Goal: Task Accomplishment & Management: Manage account settings

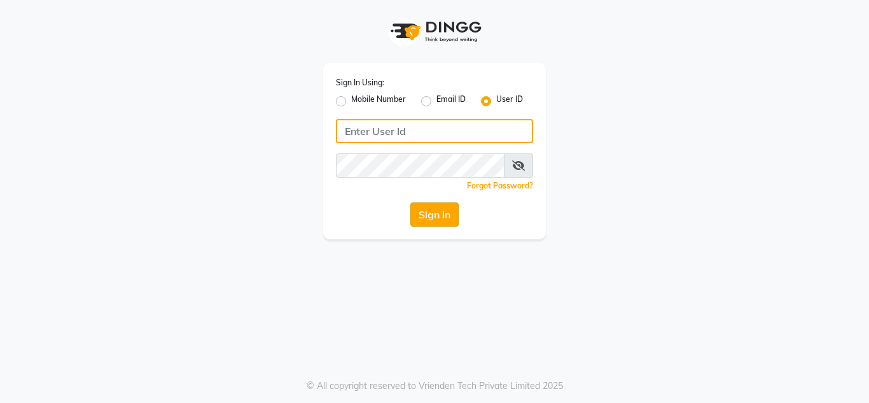
type input "flauntandflutter"
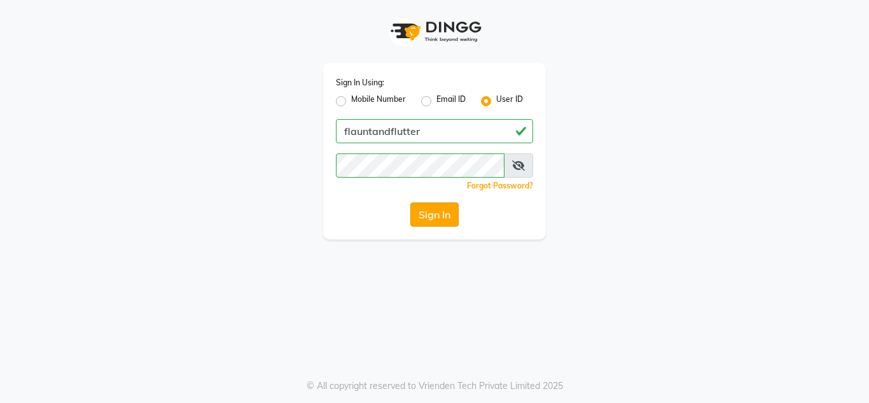
click at [431, 219] on button "Sign In" at bounding box center [434, 214] width 48 height 24
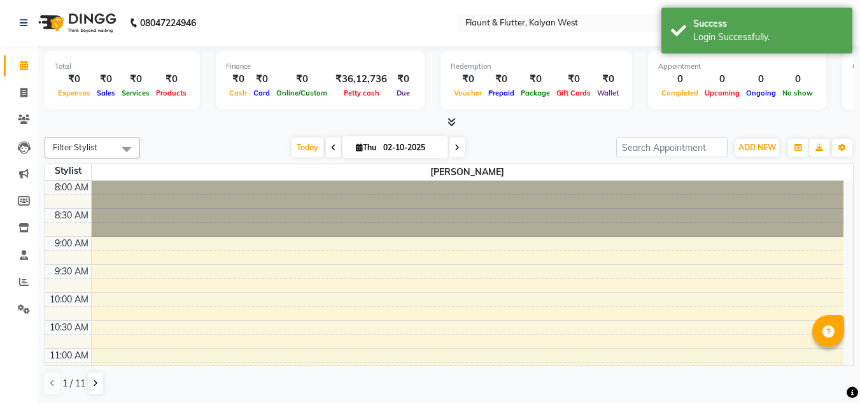
select select "en"
click at [26, 92] on icon at bounding box center [23, 93] width 7 height 10
select select "service"
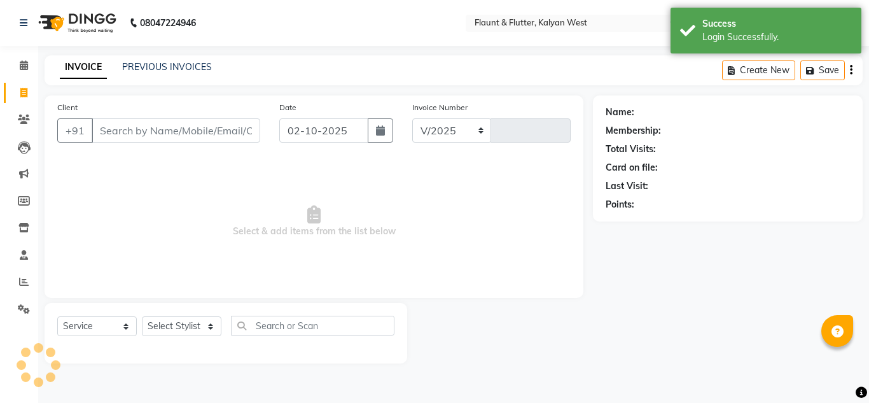
select select "4941"
type input "1109"
click at [302, 130] on input "02-10-2025" at bounding box center [323, 130] width 89 height 24
select select "10"
select select "2025"
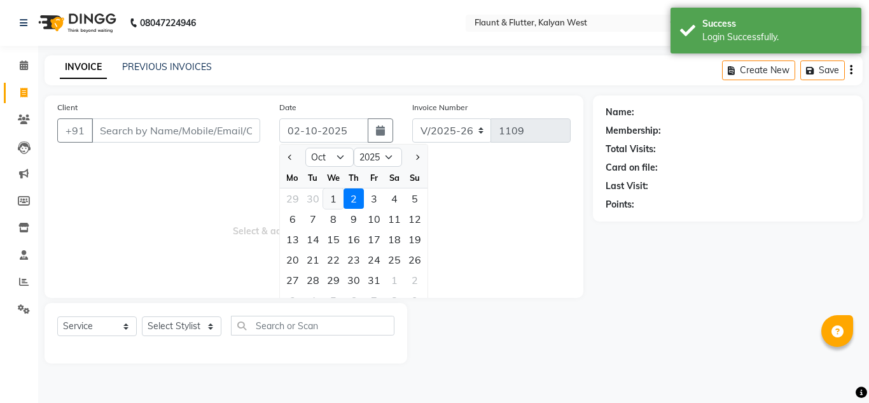
click at [332, 195] on div "1" at bounding box center [333, 198] width 20 height 20
type input "01-10-2025"
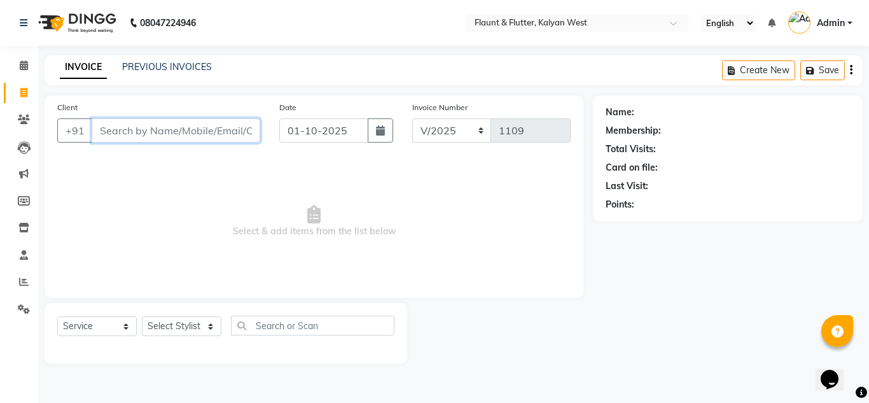
click at [123, 133] on input "Client" at bounding box center [176, 130] width 169 height 24
type input "8"
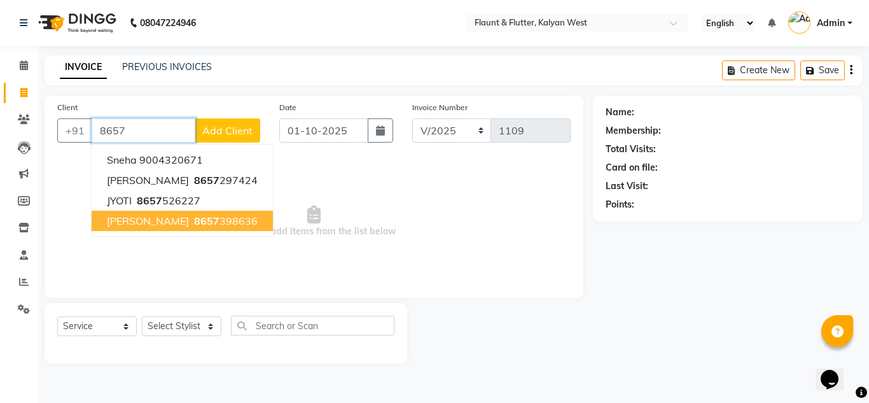
click at [192, 225] on ngb-highlight "8657 398636" at bounding box center [225, 220] width 66 height 13
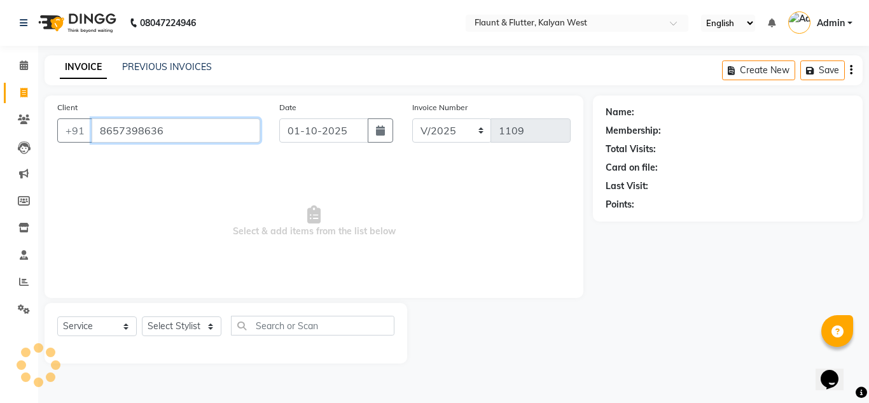
type input "8657398636"
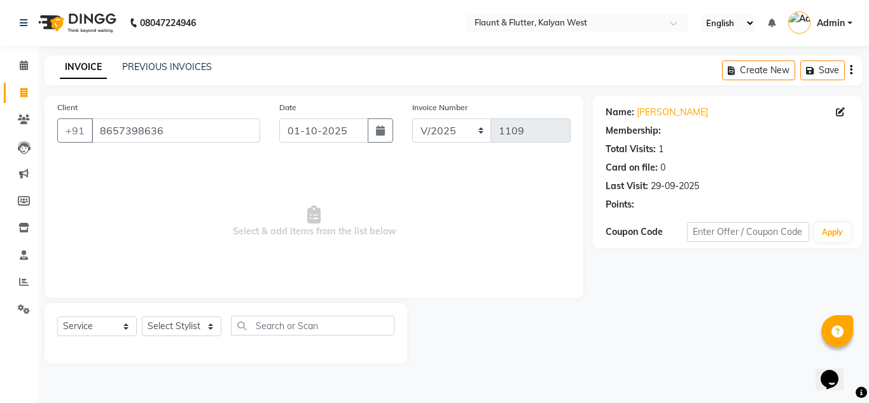
select select "1: Object"
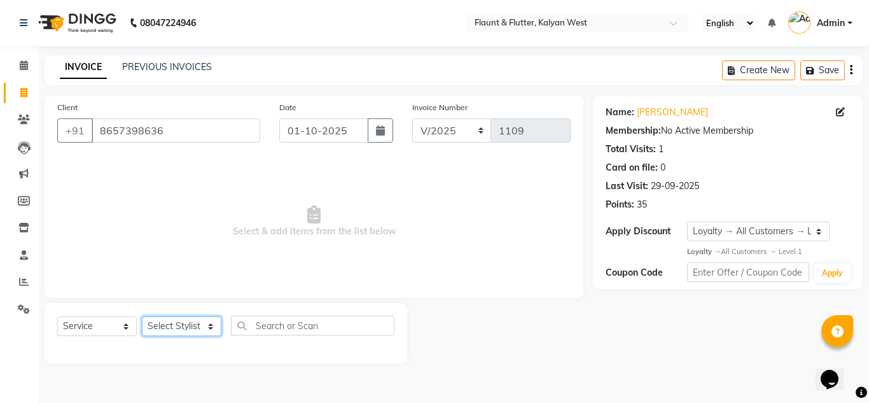
click at [207, 326] on select "Select Stylist H Robinson Keivom janvi Khushi Krisha Manoranjan Neeta Sonkar Pa…" at bounding box center [182, 326] width 80 height 20
select select "52860"
click at [142, 316] on select "Select Stylist H Robinson Keivom janvi Khushi Krisha Manoranjan Neeta Sonkar Pa…" at bounding box center [182, 326] width 80 height 20
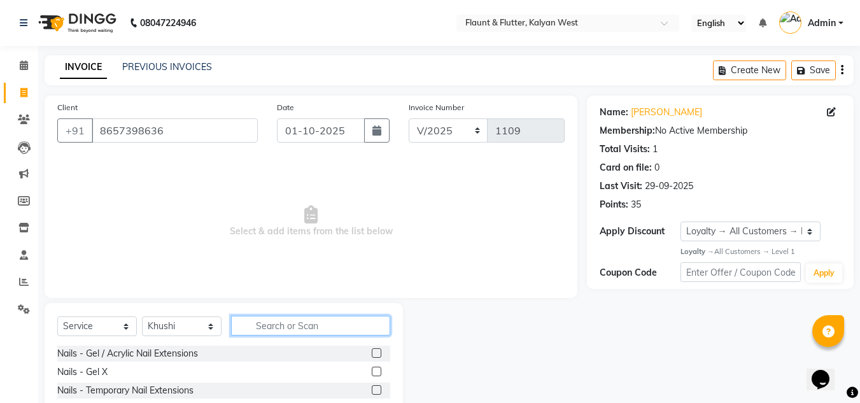
click at [275, 321] on input "text" at bounding box center [310, 326] width 159 height 20
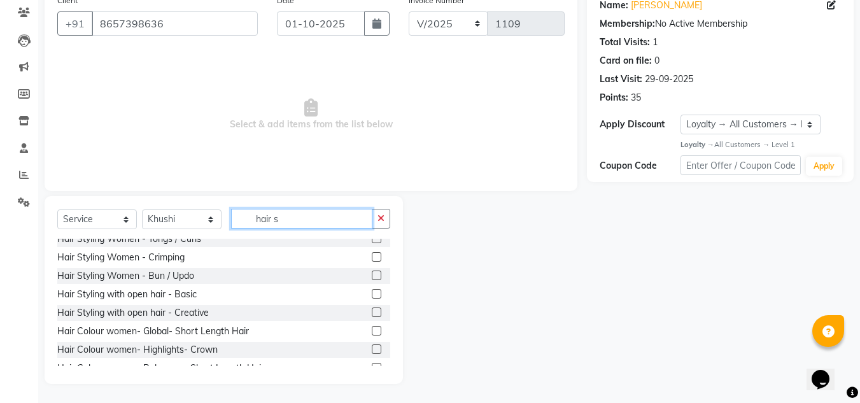
scroll to position [377, 0]
type input "hair s"
click at [372, 309] on label at bounding box center [377, 312] width 10 height 10
click at [372, 309] on input "checkbox" at bounding box center [376, 312] width 8 height 8
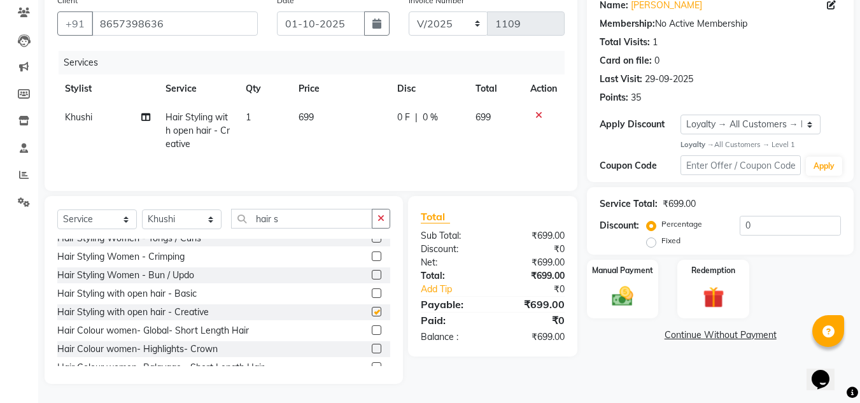
checkbox input "false"
click at [646, 307] on div "Manual Payment" at bounding box center [622, 288] width 74 height 60
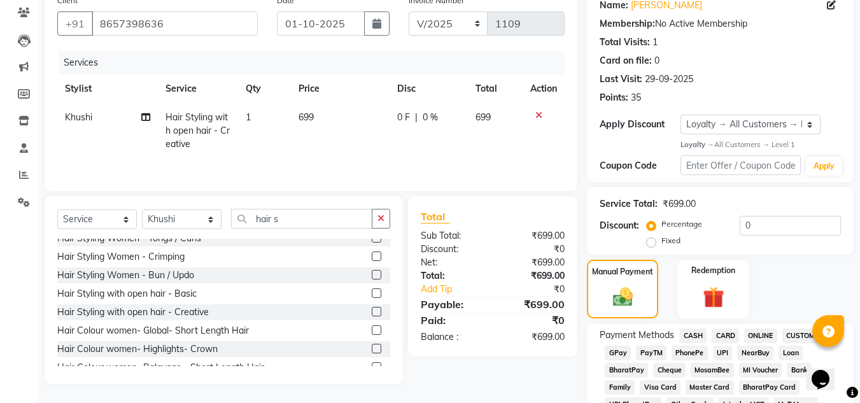
click at [767, 335] on span "ONLINE" at bounding box center [760, 335] width 33 height 15
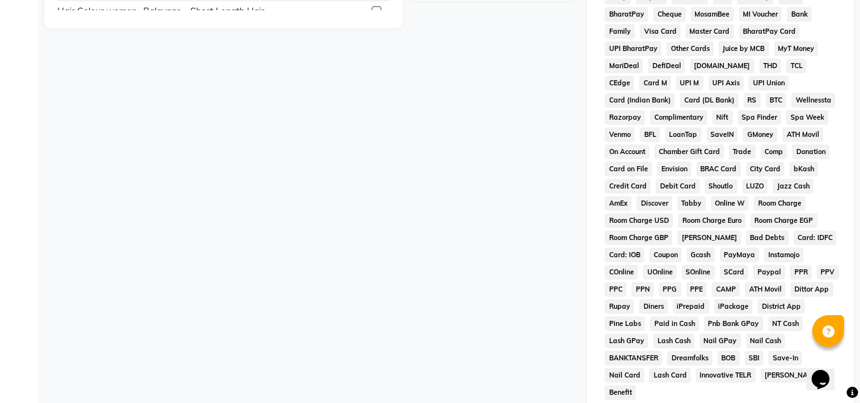
scroll to position [611, 0]
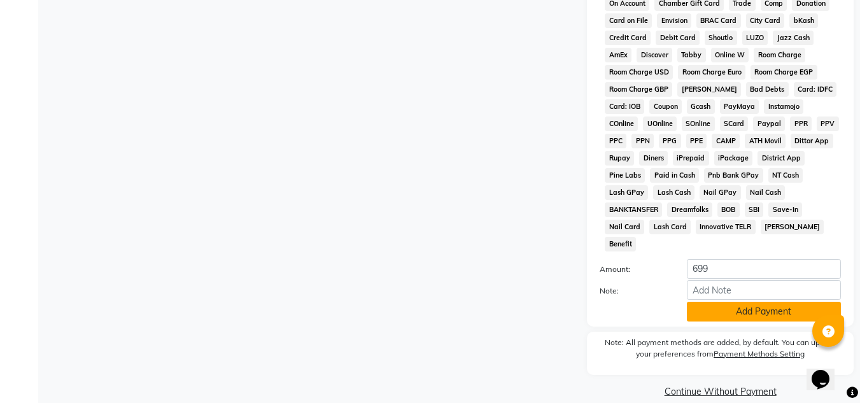
click at [742, 302] on button "Add Payment" at bounding box center [764, 312] width 154 height 20
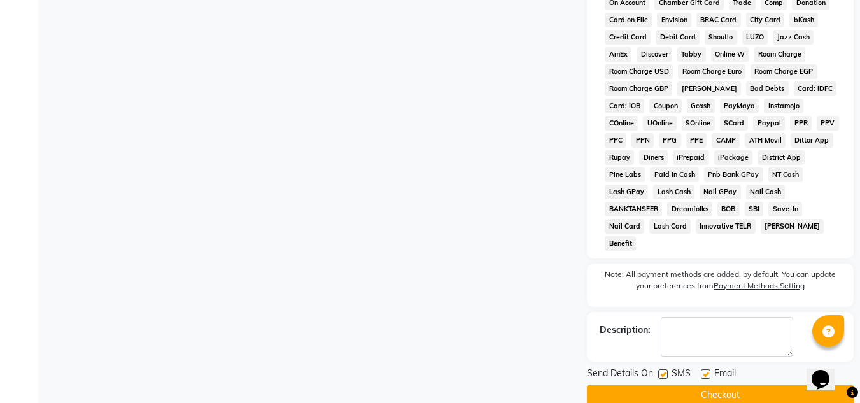
scroll to position [615, 0]
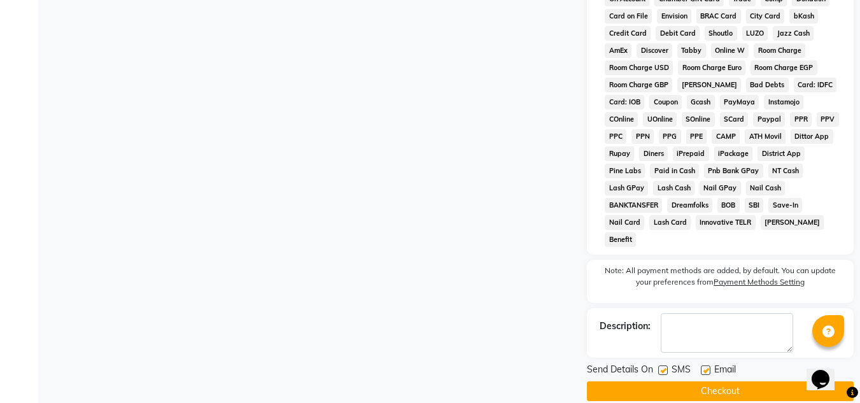
click at [734, 381] on button "Checkout" at bounding box center [720, 391] width 267 height 20
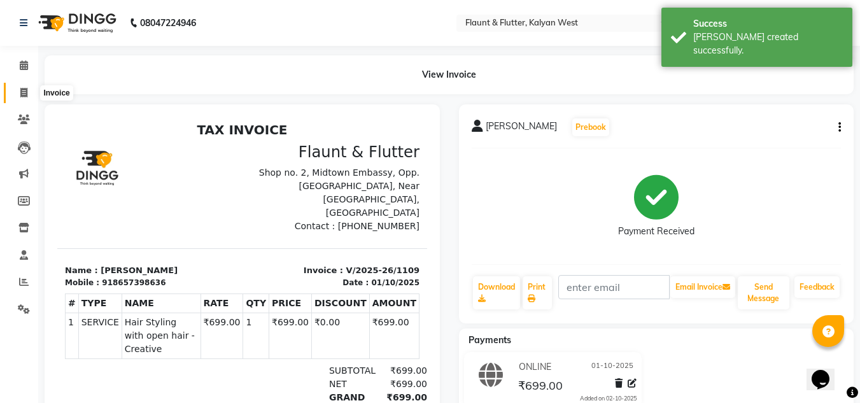
click at [28, 93] on span at bounding box center [24, 93] width 22 height 15
select select "service"
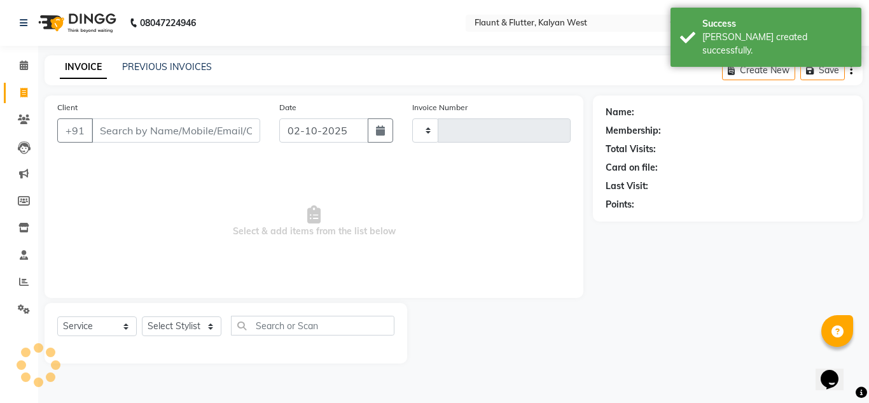
type input "1110"
select select "4941"
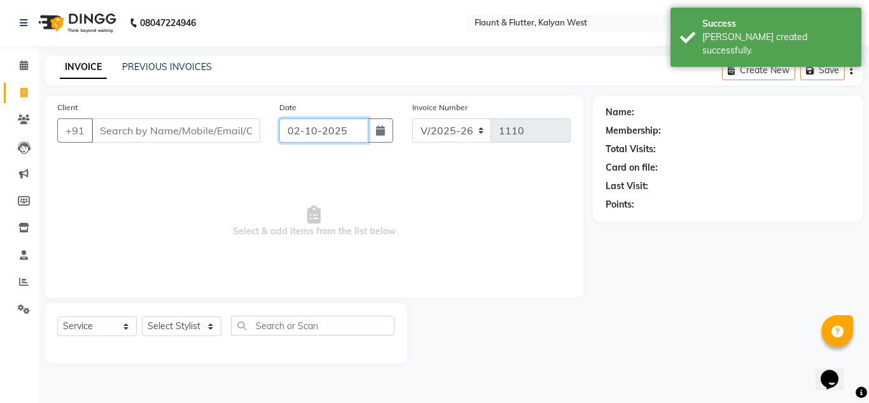
click at [311, 132] on input "02-10-2025" at bounding box center [323, 130] width 89 height 24
select select "10"
select select "2025"
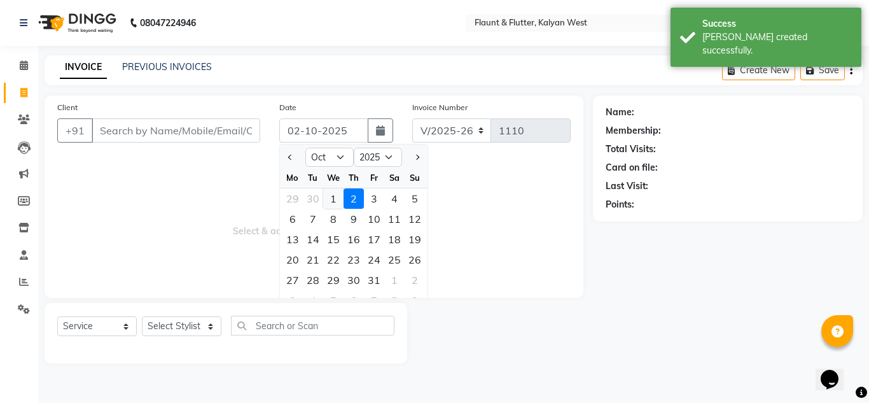
click at [333, 200] on div "1" at bounding box center [333, 198] width 20 height 20
type input "01-10-2025"
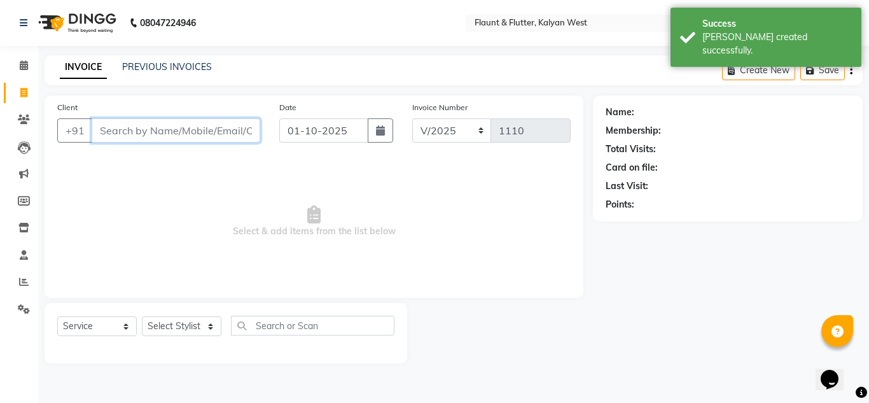
click at [122, 132] on input "Client" at bounding box center [176, 130] width 169 height 24
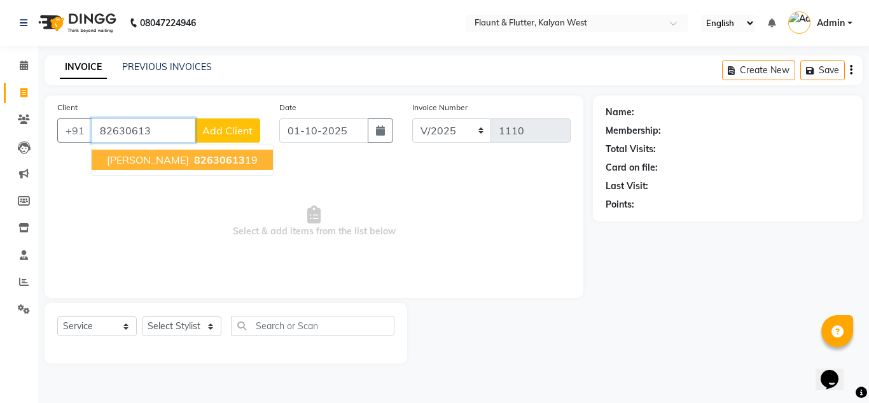
click at [125, 155] on span "[PERSON_NAME]" at bounding box center [148, 159] width 82 height 13
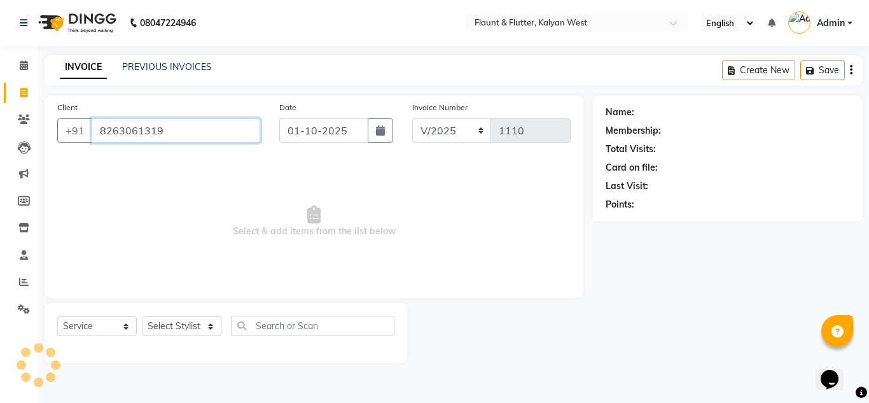
type input "8263061319"
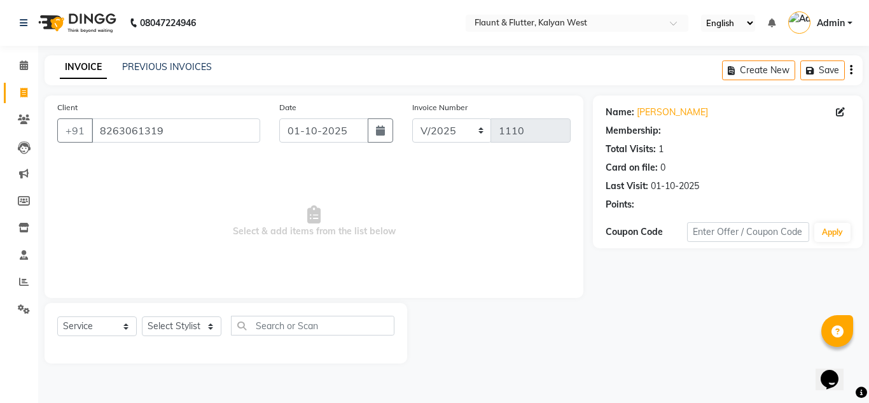
select select "1: Object"
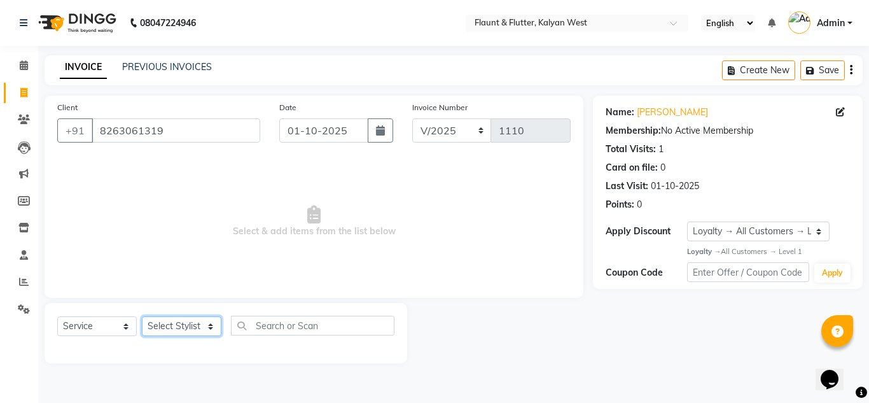
click at [209, 328] on select "Select Stylist H Robinson Keivom janvi Khushi Krisha Manoranjan Neeta Sonkar Pa…" at bounding box center [182, 326] width 80 height 20
select select "93506"
click at [142, 316] on select "Select Stylist H Robinson Keivom janvi Khushi Krisha Manoranjan Neeta Sonkar Pa…" at bounding box center [182, 326] width 80 height 20
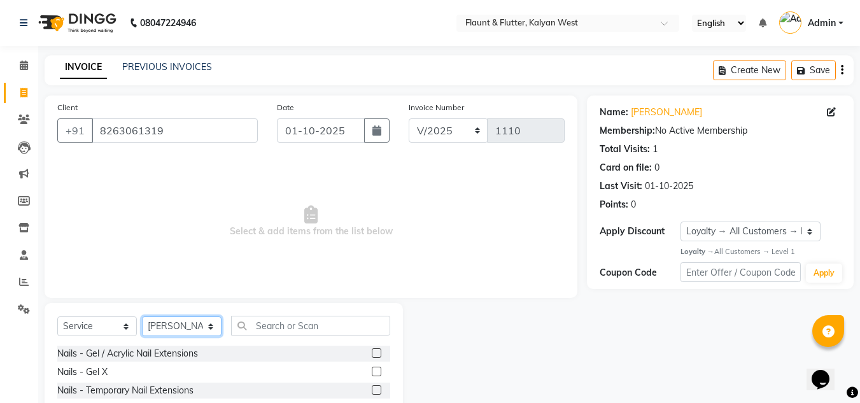
scroll to position [107, 0]
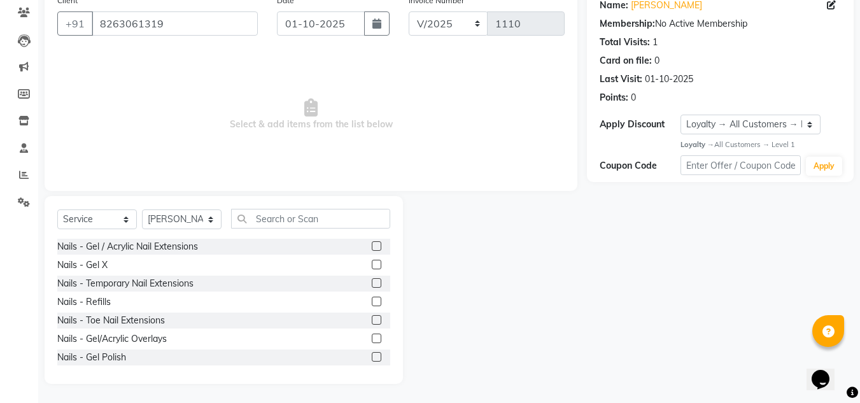
click at [372, 358] on label at bounding box center [377, 357] width 10 height 10
click at [372, 358] on input "checkbox" at bounding box center [376, 357] width 8 height 8
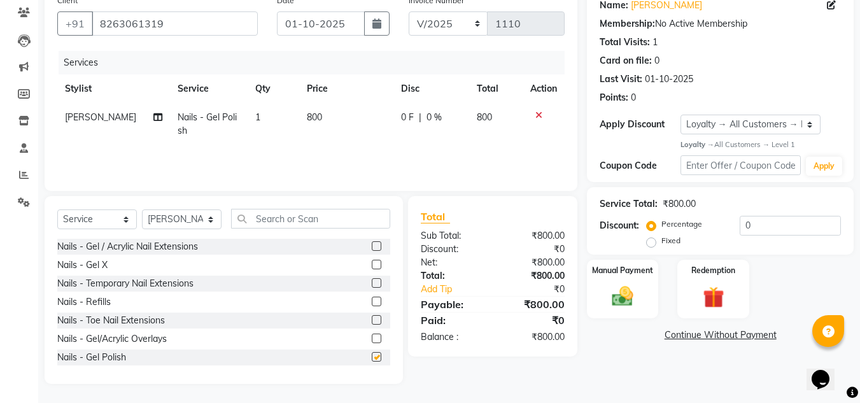
checkbox input "false"
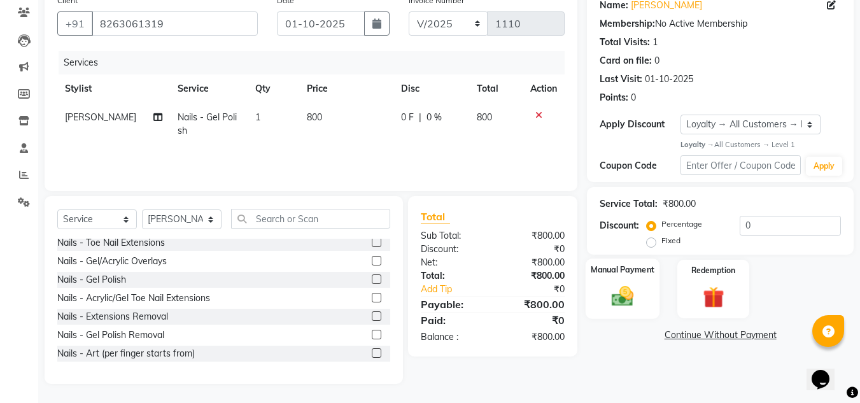
click at [600, 302] on div "Manual Payment" at bounding box center [622, 288] width 74 height 60
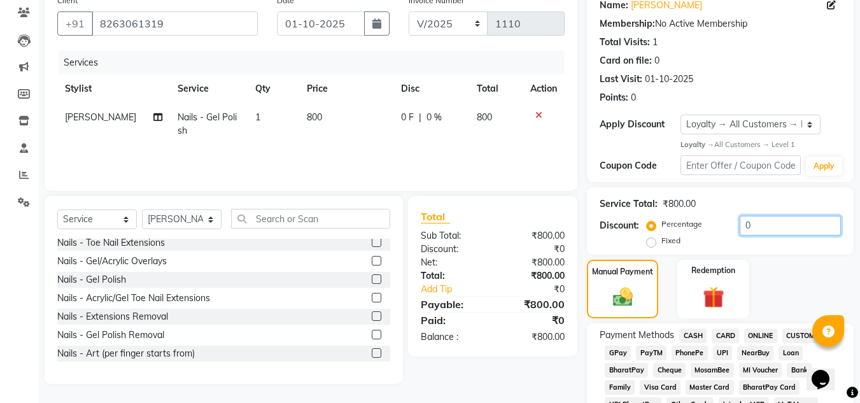
click at [759, 217] on input "0" at bounding box center [789, 226] width 101 height 20
type input "25"
click at [694, 336] on span "CASH" at bounding box center [692, 335] width 27 height 15
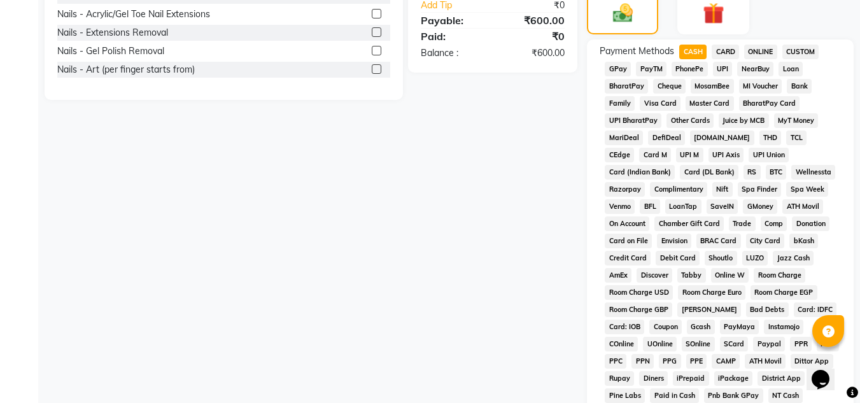
scroll to position [611, 0]
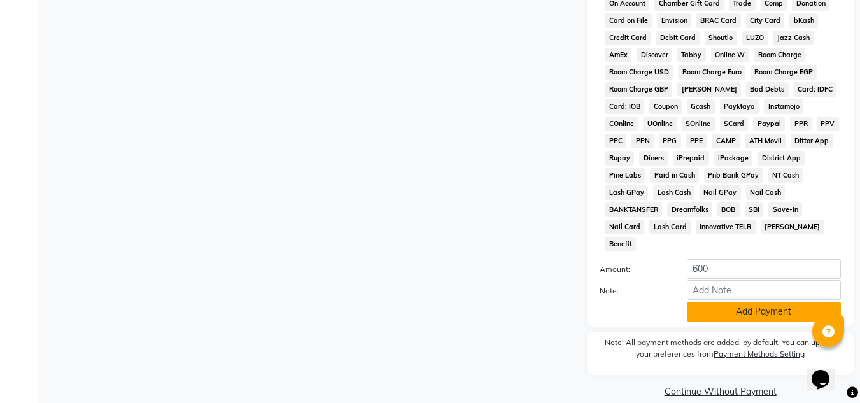
click at [757, 302] on button "Add Payment" at bounding box center [764, 312] width 154 height 20
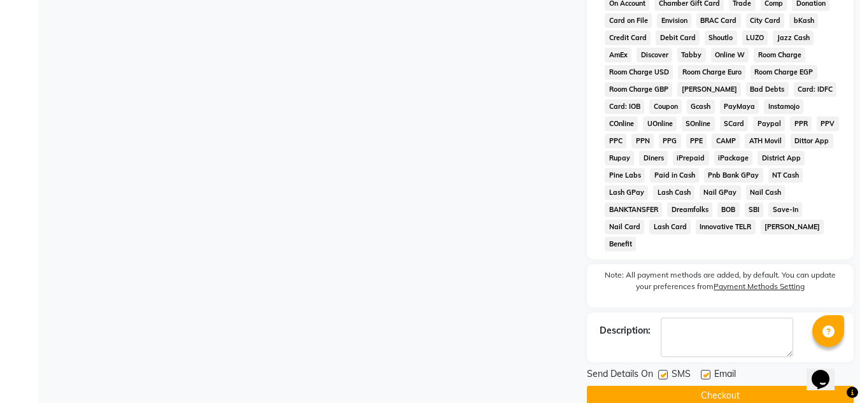
click at [705, 370] on label at bounding box center [706, 375] width 10 height 10
click at [705, 371] on input "checkbox" at bounding box center [705, 375] width 8 height 8
checkbox input "false"
click at [701, 386] on button "Checkout" at bounding box center [720, 396] width 267 height 20
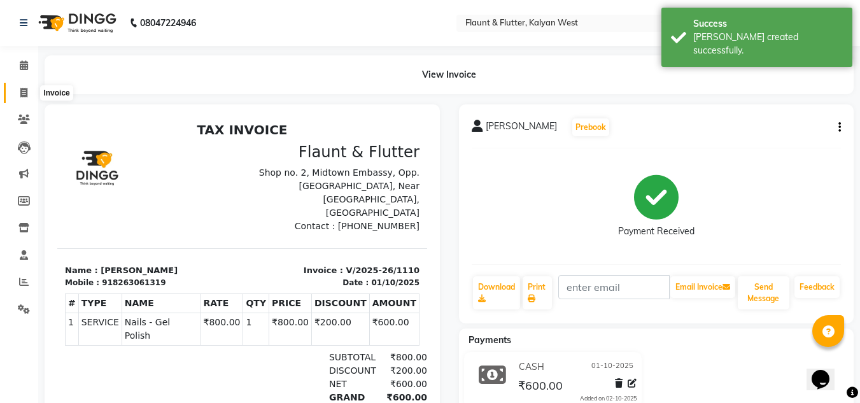
click at [24, 89] on icon at bounding box center [23, 93] width 7 height 10
select select "service"
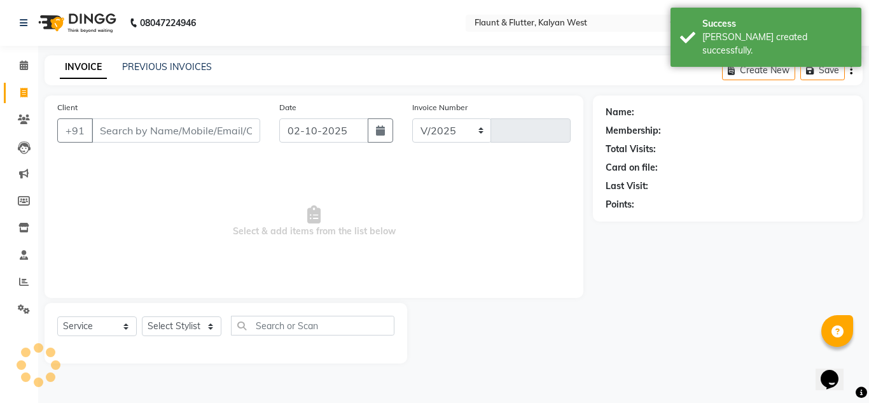
select select "4941"
type input "1111"
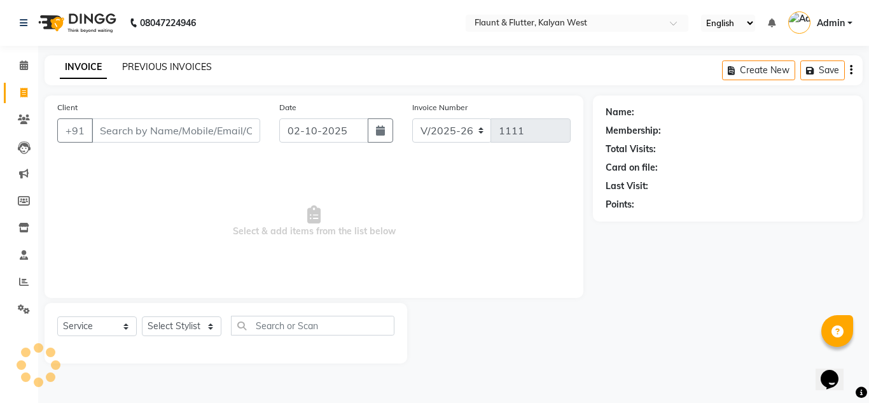
click at [138, 69] on link "PREVIOUS INVOICES" at bounding box center [167, 66] width 90 height 11
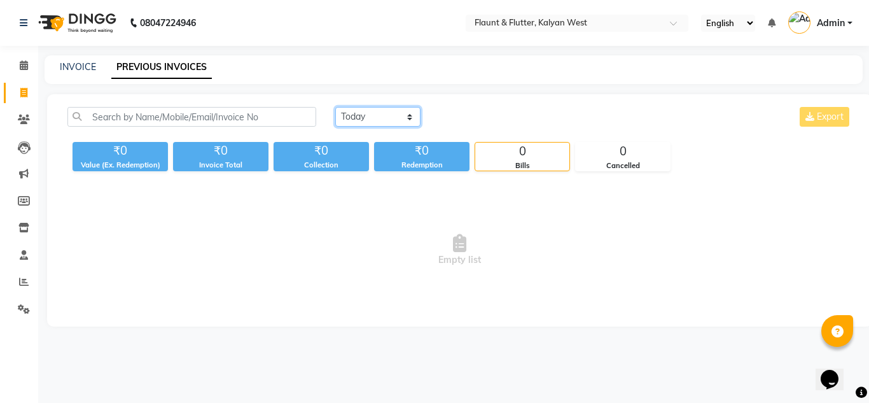
click at [407, 118] on select "Today Yesterday Custom Range" at bounding box center [377, 117] width 85 height 20
select select "yesterday"
click at [335, 107] on select "Today Yesterday Custom Range" at bounding box center [377, 117] width 85 height 20
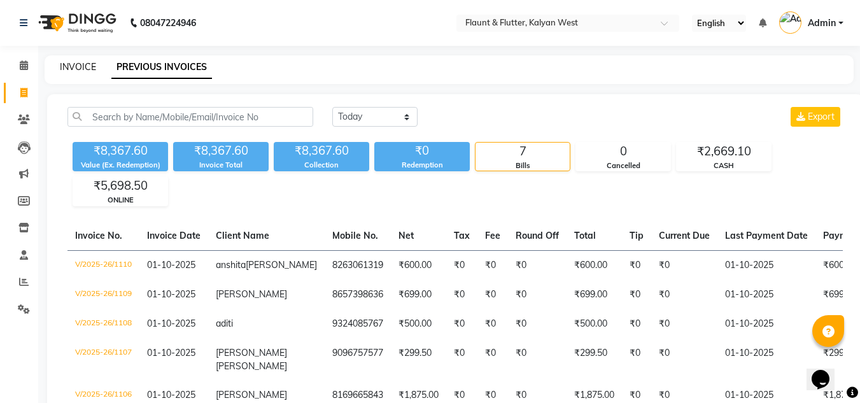
click at [69, 64] on link "INVOICE" at bounding box center [78, 66] width 36 height 11
select select "service"
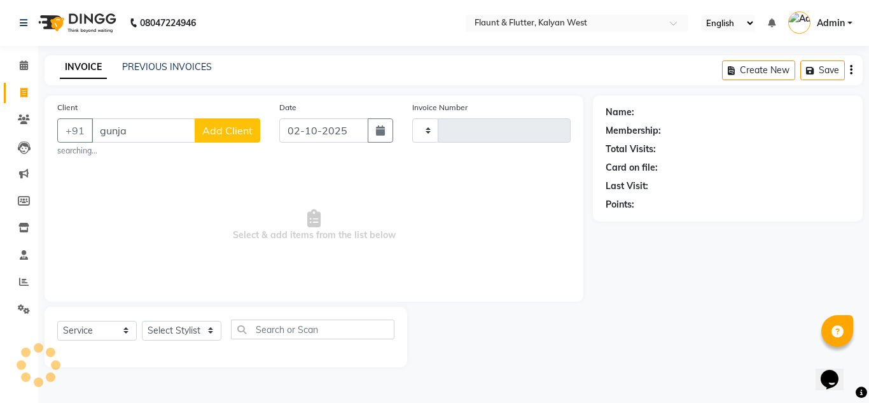
type input "gunjan"
type input "1111"
select select "4941"
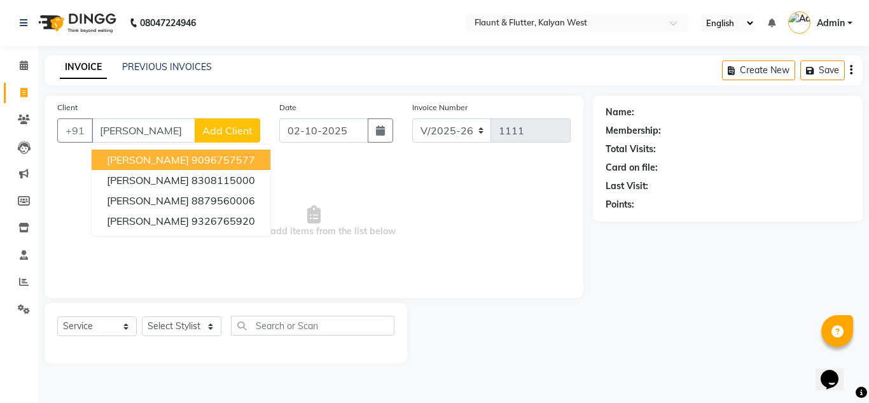
click at [169, 161] on span "Gunjan Mulchandani" at bounding box center [148, 159] width 82 height 13
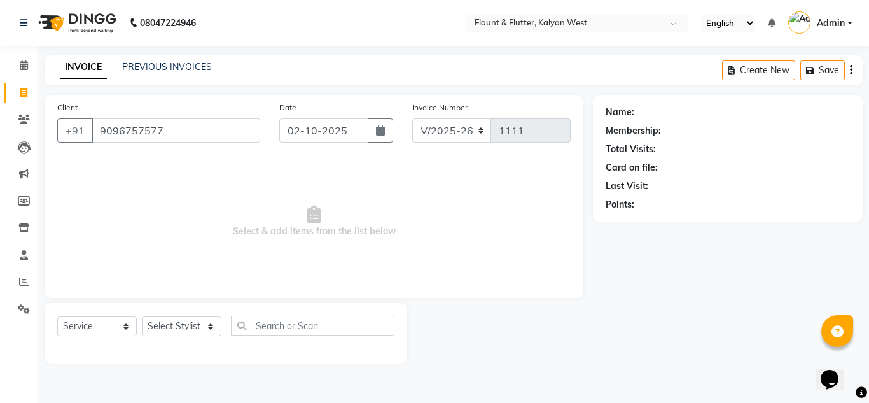
type input "9096757577"
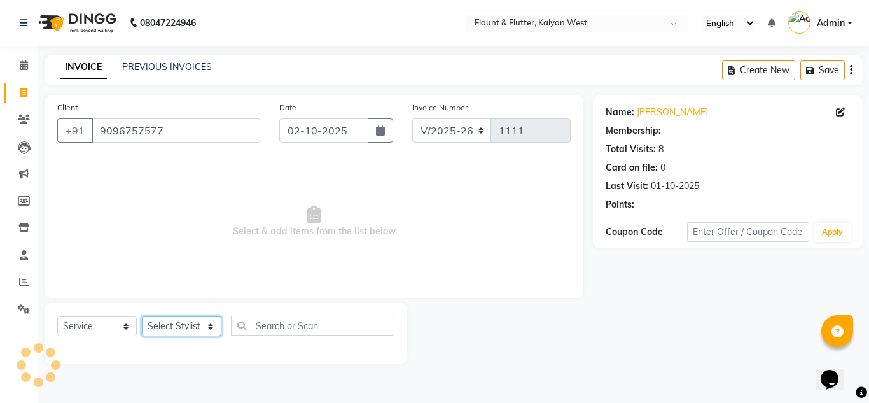
click at [202, 325] on select "Select Stylist H Robinson Keivom janvi Khushi Krisha Manoranjan Neeta Sonkar Pa…" at bounding box center [182, 326] width 80 height 20
click at [274, 172] on span "Select & add items from the list below" at bounding box center [314, 221] width 514 height 127
select select "1: Object"
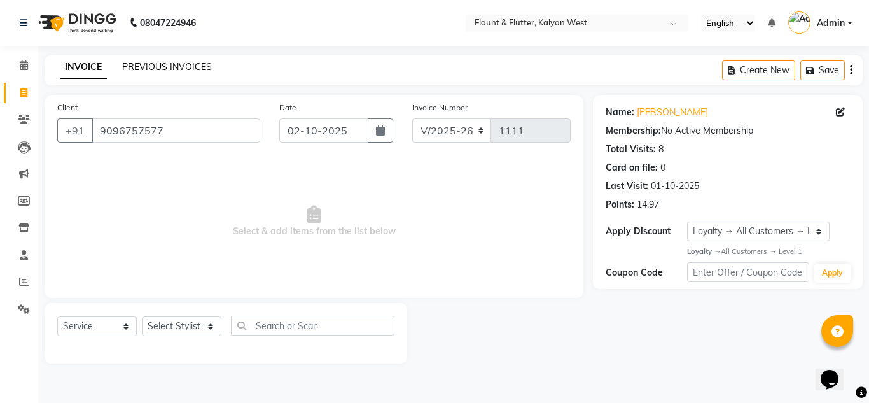
click at [153, 65] on link "PREVIOUS INVOICES" at bounding box center [167, 66] width 90 height 11
click at [147, 63] on link "PREVIOUS INVOICES" at bounding box center [167, 66] width 90 height 11
click at [182, 66] on link "PREVIOUS INVOICES" at bounding box center [167, 66] width 90 height 11
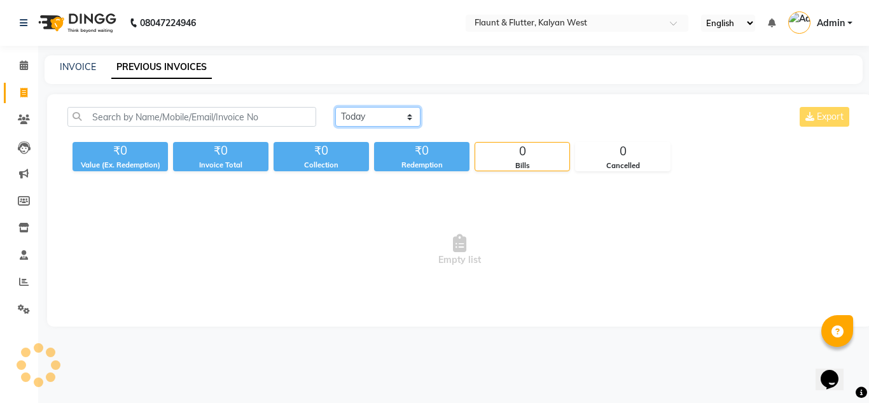
click at [377, 114] on select "Today Yesterday Custom Range" at bounding box center [377, 117] width 85 height 20
select select "yesterday"
click at [335, 107] on select "Today Yesterday Custom Range" at bounding box center [377, 117] width 85 height 20
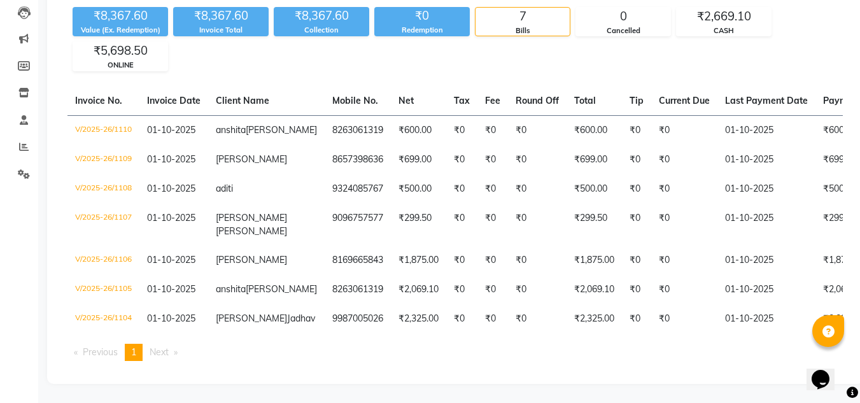
scroll to position [195, 0]
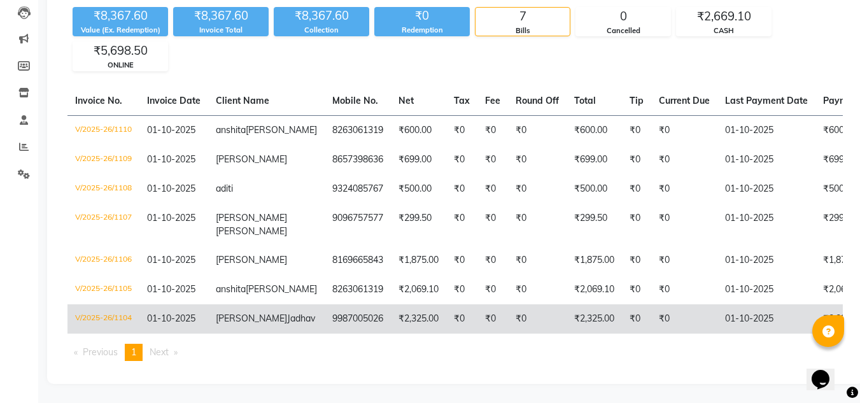
click at [512, 305] on td "₹0" at bounding box center [537, 318] width 59 height 29
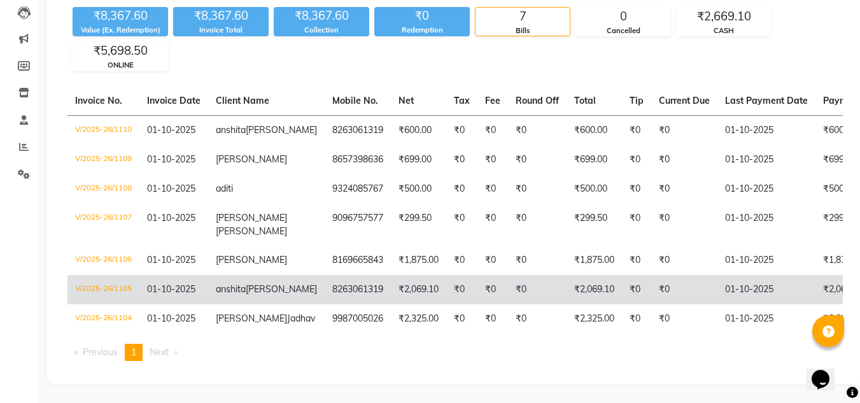
click at [391, 275] on td "₹2,069.10" at bounding box center [418, 289] width 55 height 29
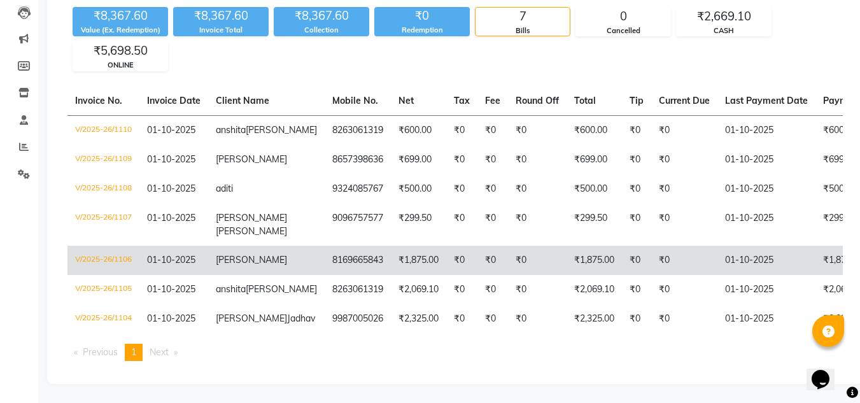
click at [325, 246] on td "8169665843" at bounding box center [358, 260] width 66 height 29
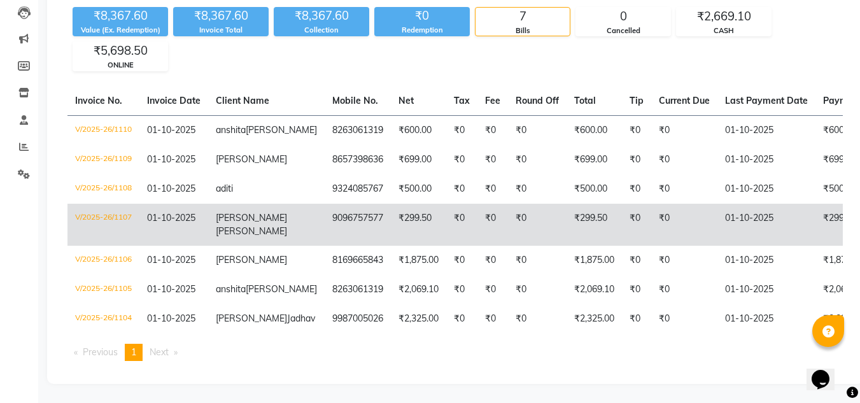
click at [337, 204] on td "9096757577" at bounding box center [358, 225] width 66 height 42
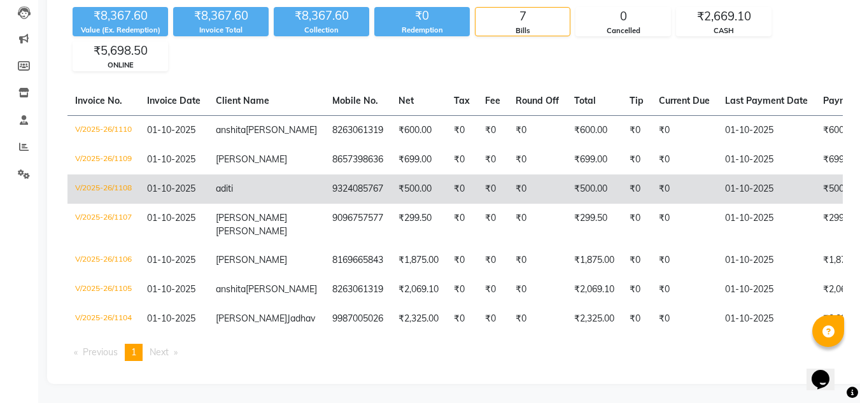
click at [325, 174] on td "9324085767" at bounding box center [358, 188] width 66 height 29
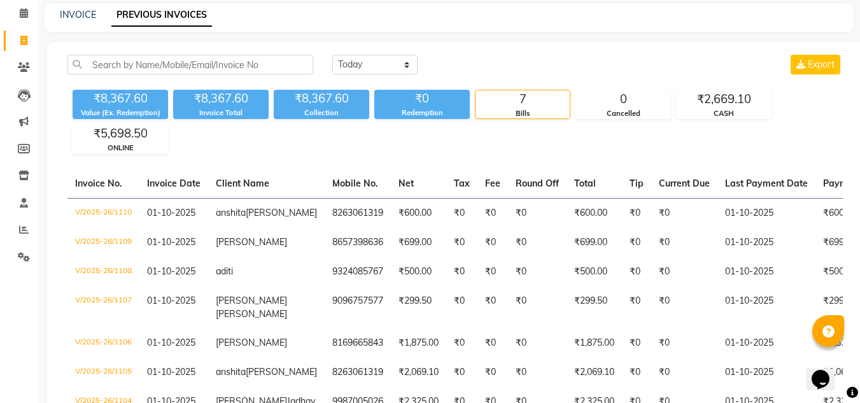
scroll to position [86, 0]
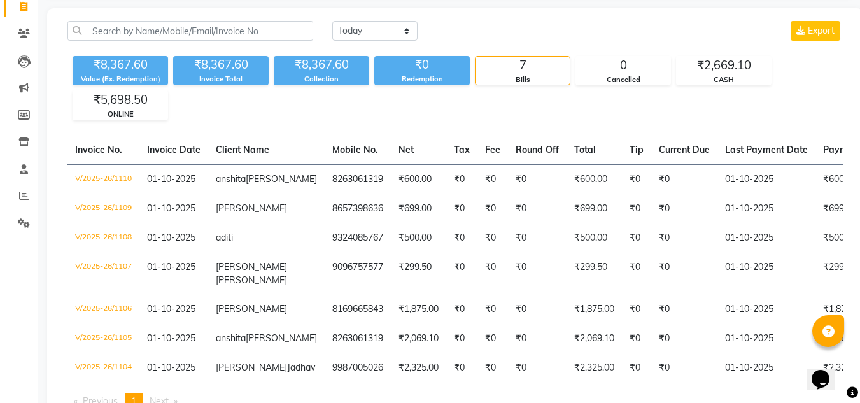
click at [737, 98] on div "₹8,367.60 Value (Ex. Redemption) ₹8,367.60 Invoice Total ₹8,367.60 Collection ₹…" at bounding box center [454, 85] width 775 height 69
click at [731, 67] on div "₹2,669.10" at bounding box center [723, 66] width 94 height 18
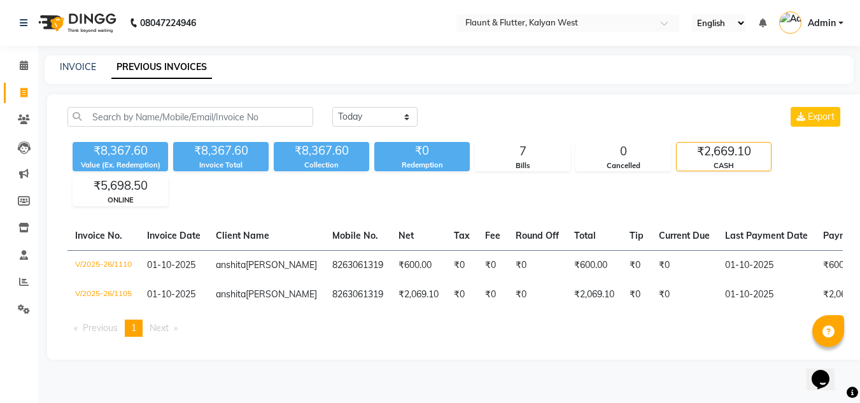
click at [545, 337] on ul "Previous page 1 / 1 You're on page 1 Next page" at bounding box center [454, 327] width 775 height 17
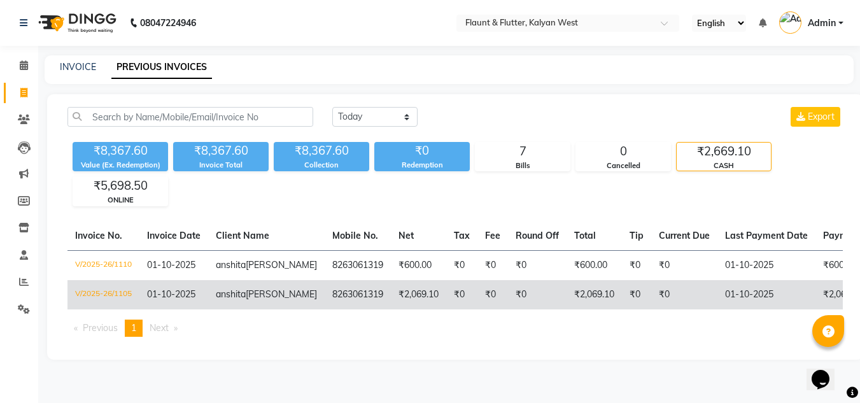
click at [575, 308] on td "₹2,069.10" at bounding box center [593, 294] width 55 height 29
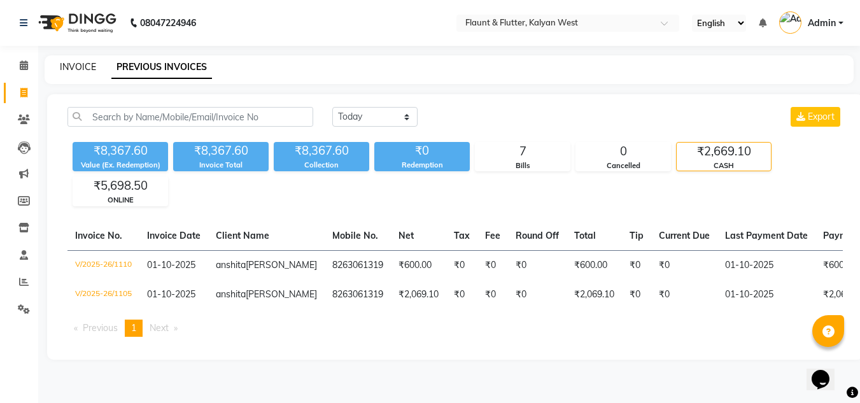
click at [69, 61] on link "INVOICE" at bounding box center [78, 66] width 36 height 11
select select "service"
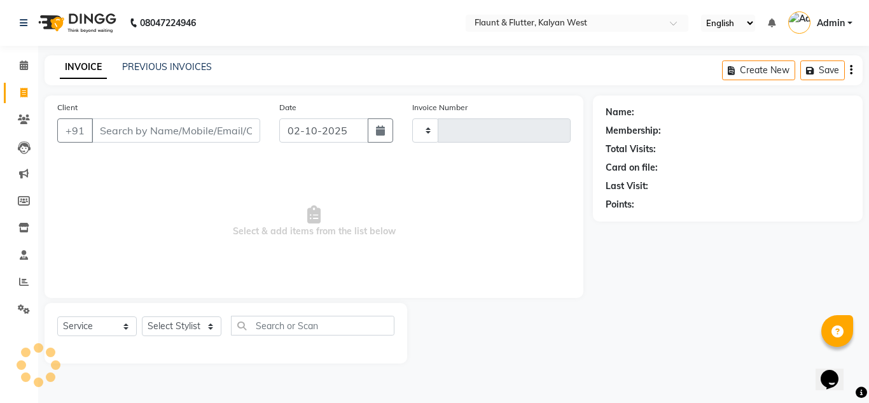
type input "1111"
select select "4941"
click at [315, 133] on input "02-10-2025" at bounding box center [323, 130] width 89 height 24
select select "10"
select select "2025"
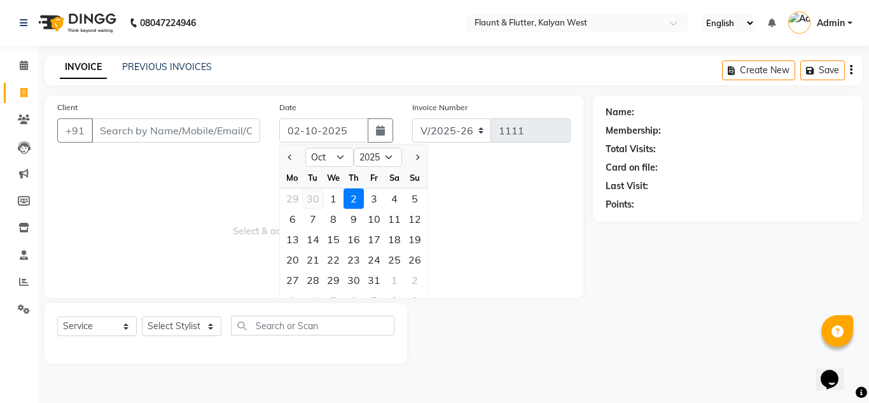
click at [309, 197] on div "30" at bounding box center [313, 198] width 20 height 20
type input "30-09-2025"
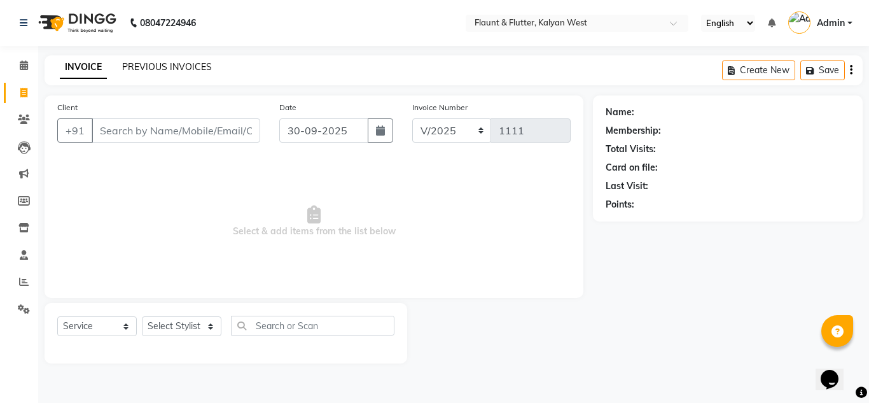
click at [172, 67] on link "PREVIOUS INVOICES" at bounding box center [167, 66] width 90 height 11
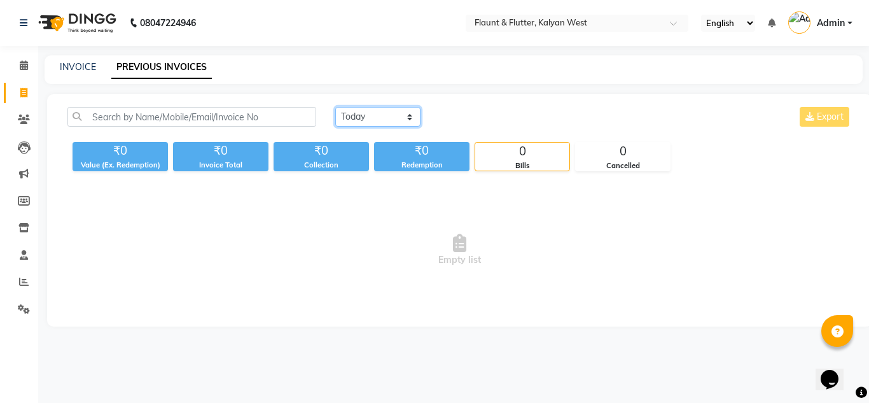
click at [363, 111] on select "Today Yesterday Custom Range" at bounding box center [377, 117] width 85 height 20
select select "range"
click at [335, 107] on select "Today Yesterday Custom Range" at bounding box center [377, 117] width 85 height 20
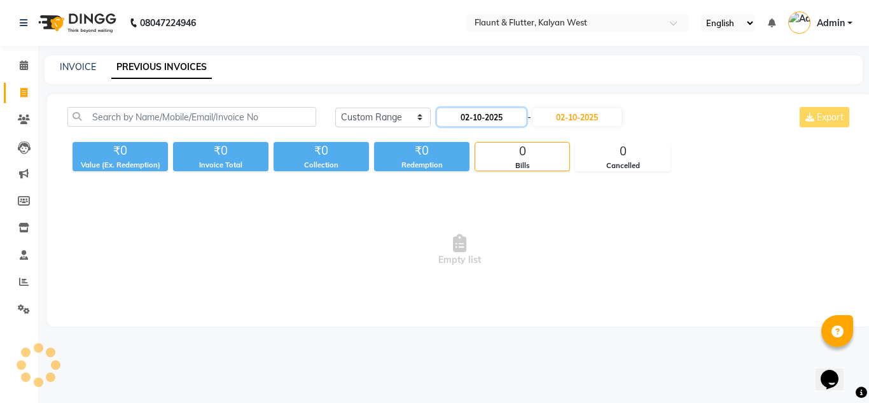
click at [491, 119] on input "02-10-2025" at bounding box center [481, 117] width 89 height 18
select select "10"
select select "2025"
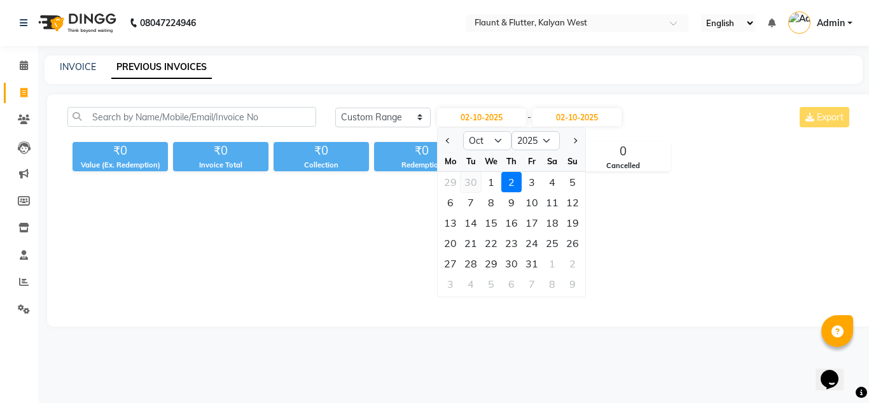
click at [474, 183] on div "30" at bounding box center [471, 182] width 20 height 20
type input "30-09-2025"
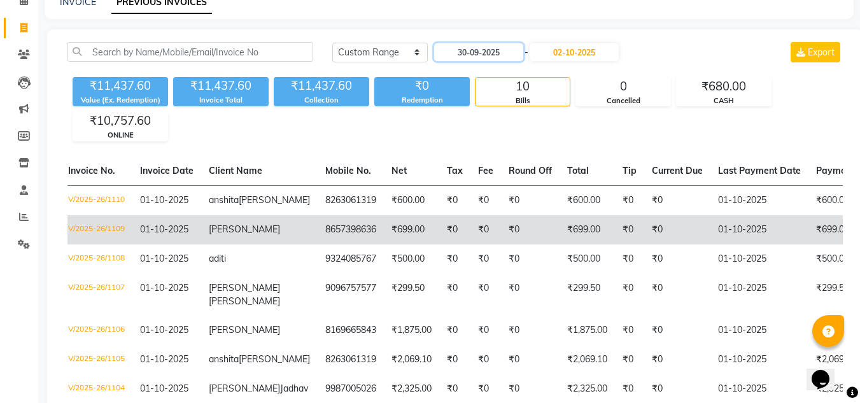
scroll to position [18, 0]
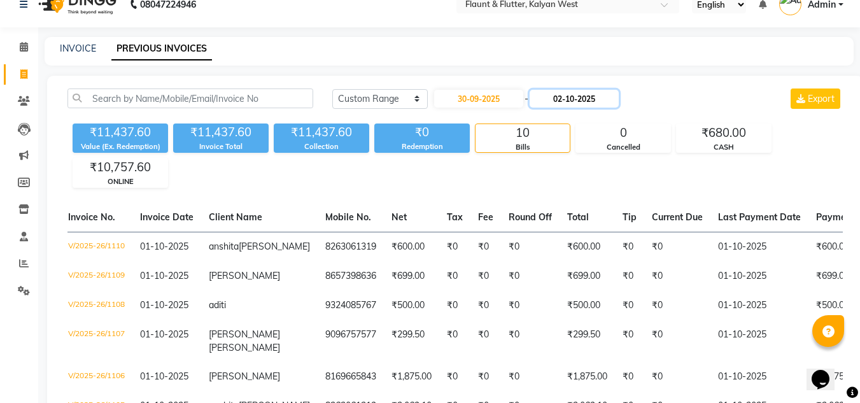
click at [567, 97] on input "02-10-2025" at bounding box center [573, 99] width 89 height 18
select select "10"
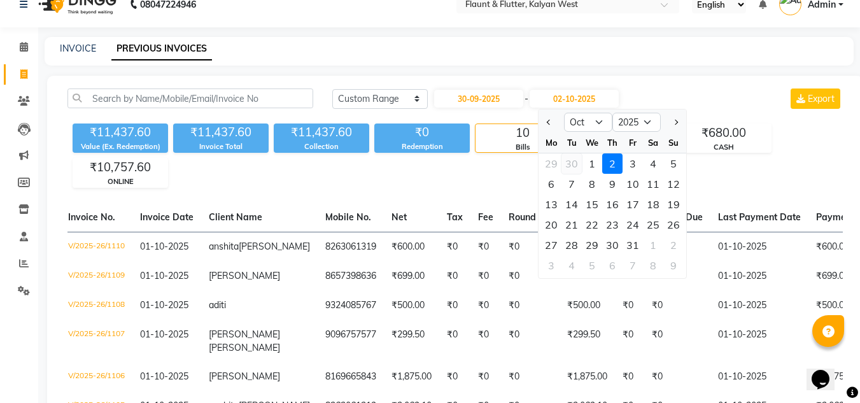
click at [580, 163] on div "30" at bounding box center [571, 163] width 20 height 20
type input "30-09-2025"
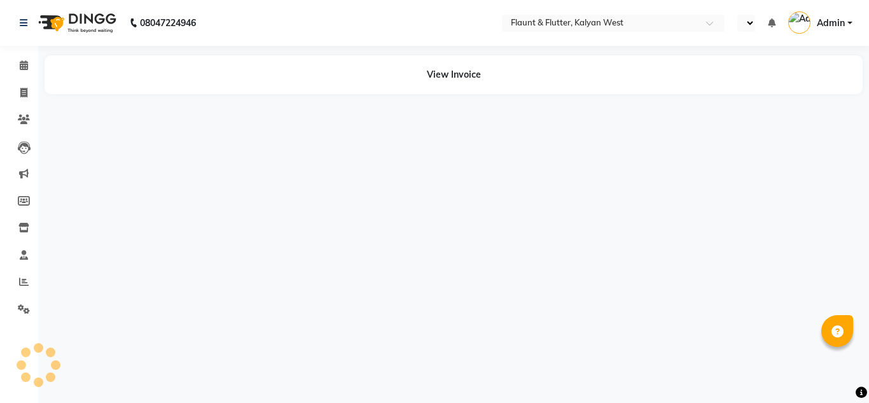
select select "en"
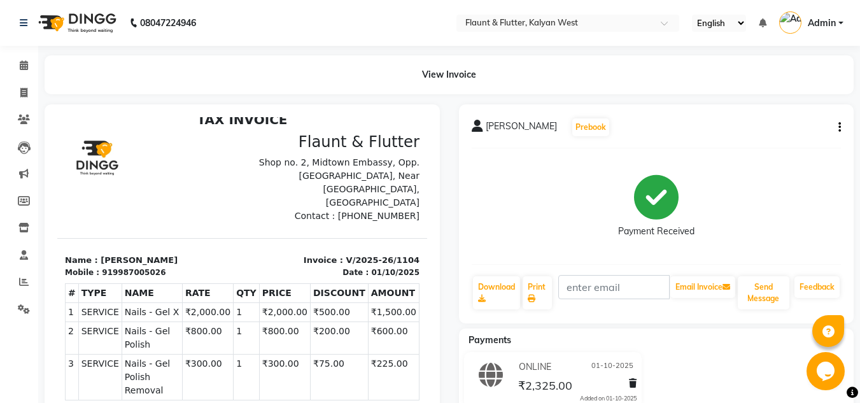
scroll to position [10, 0]
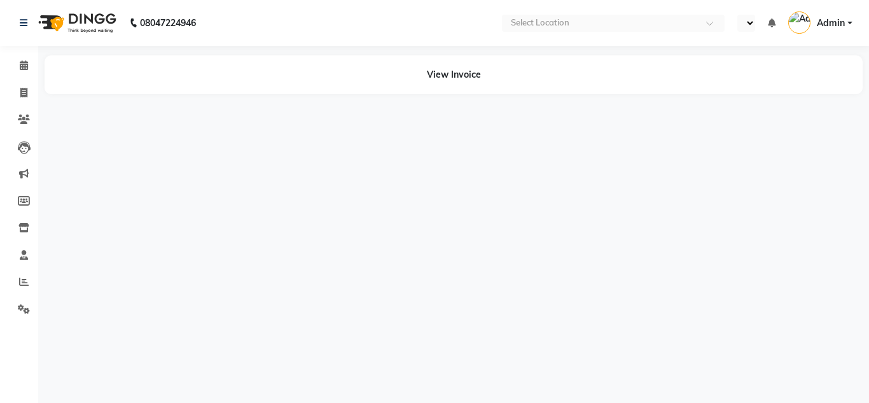
select select "en"
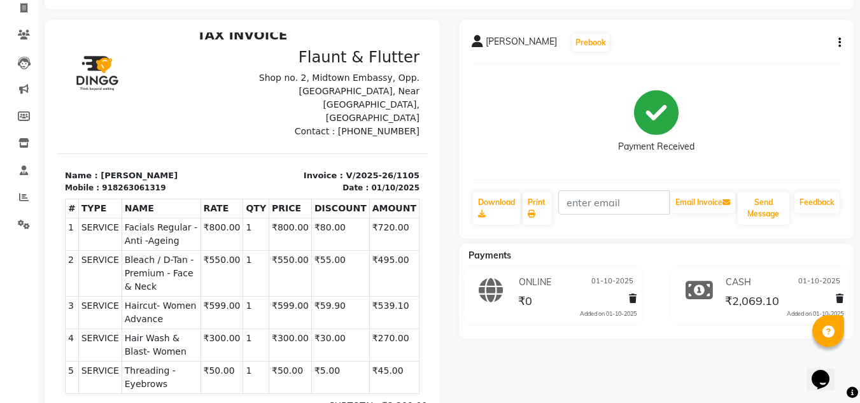
scroll to position [88, 0]
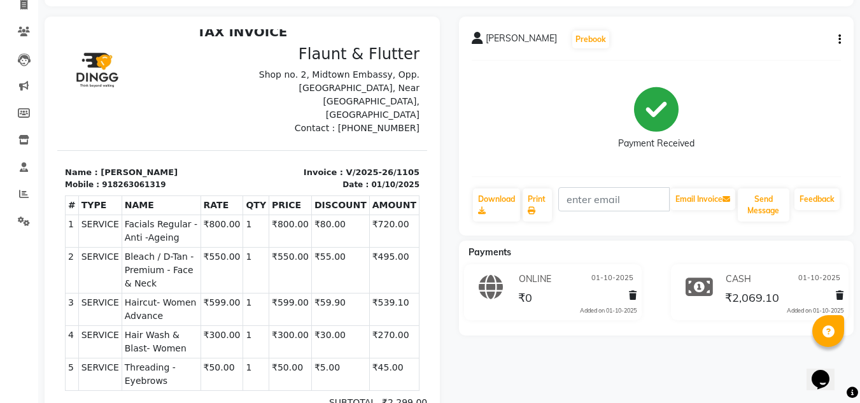
click at [839, 39] on icon "button" at bounding box center [839, 39] width 3 height 1
click at [763, 59] on div "Edit Invoice" at bounding box center [775, 56] width 87 height 16
select select "service"
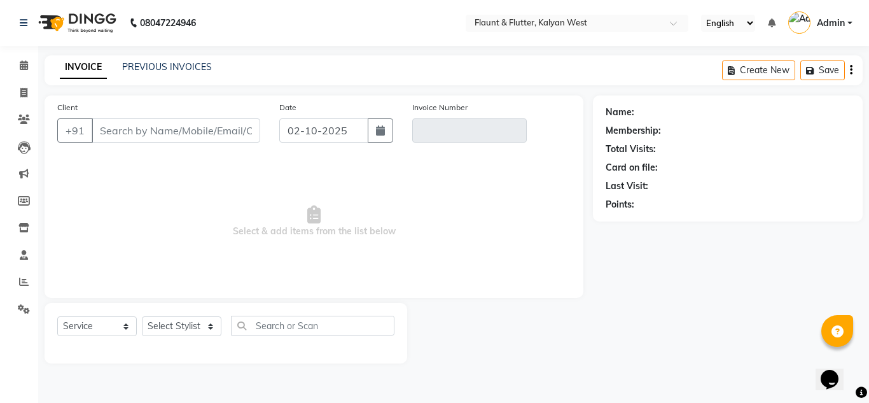
type input "8263061319"
type input "V/2025-26/1105"
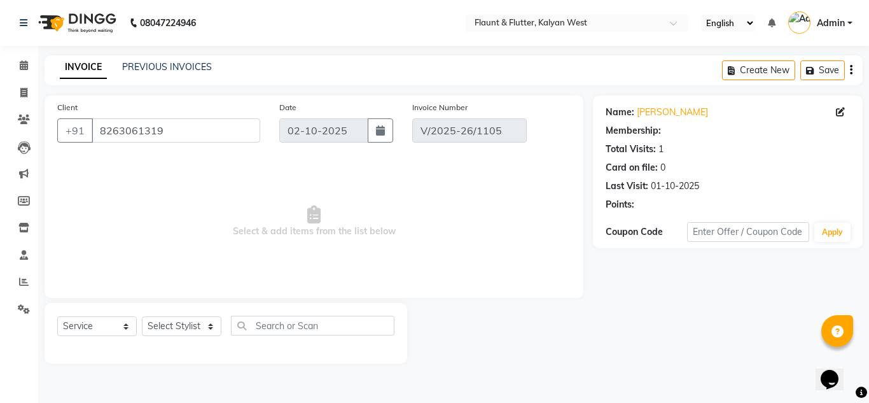
select select "1: Object"
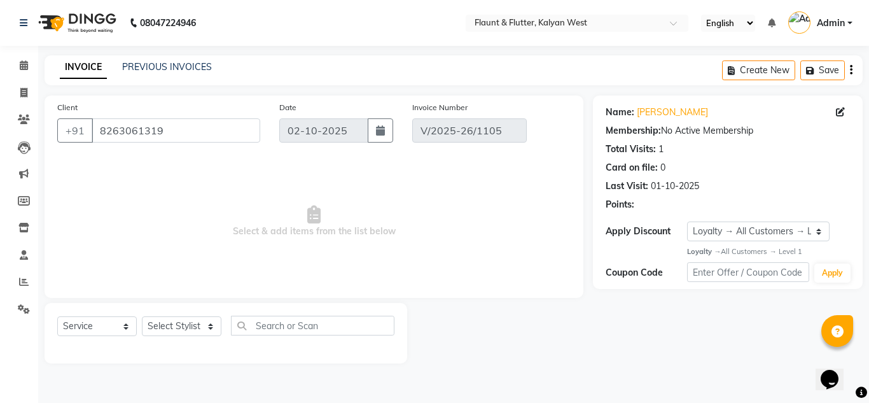
type input "01-10-2025"
select select "select"
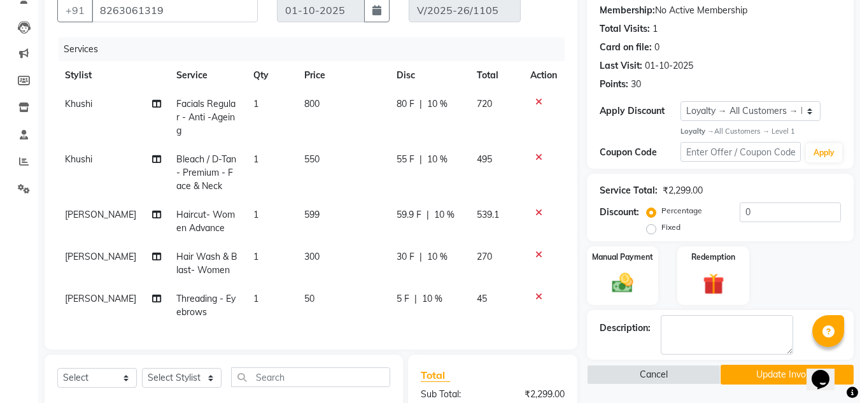
scroll to position [122, 0]
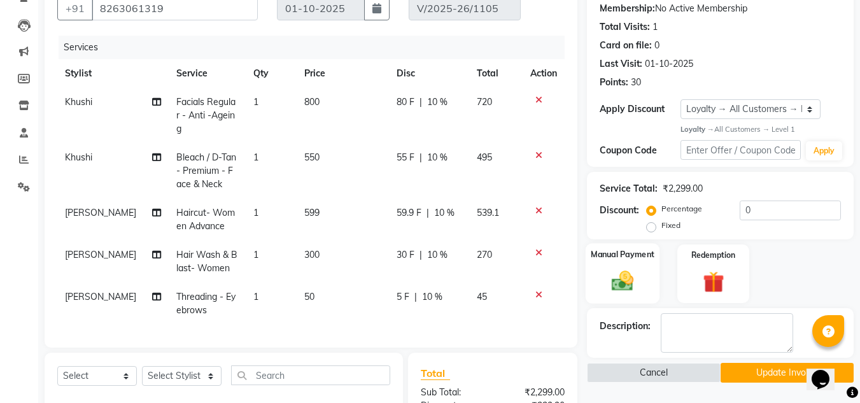
click at [643, 291] on div "Manual Payment" at bounding box center [622, 273] width 74 height 60
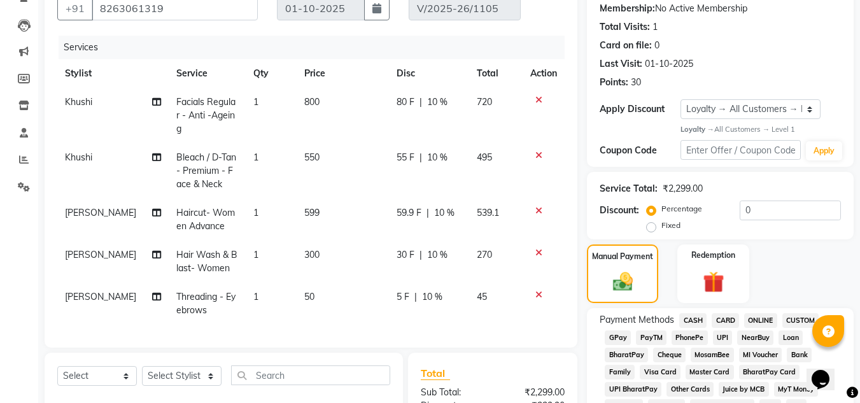
click at [764, 318] on span "ONLINE" at bounding box center [760, 320] width 33 height 15
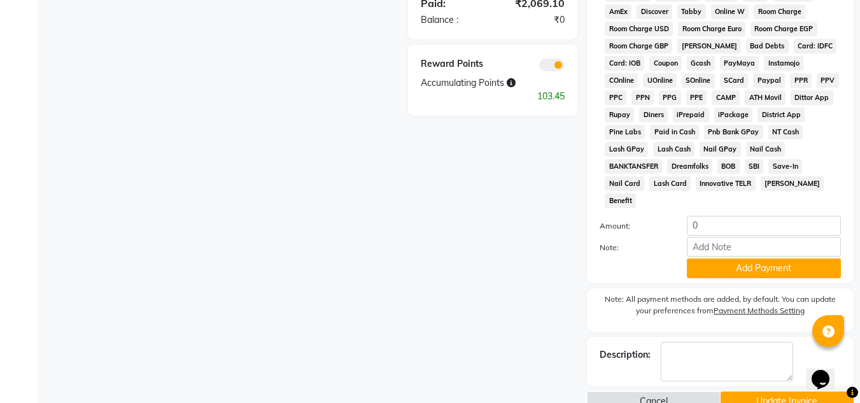
scroll to position [664, 0]
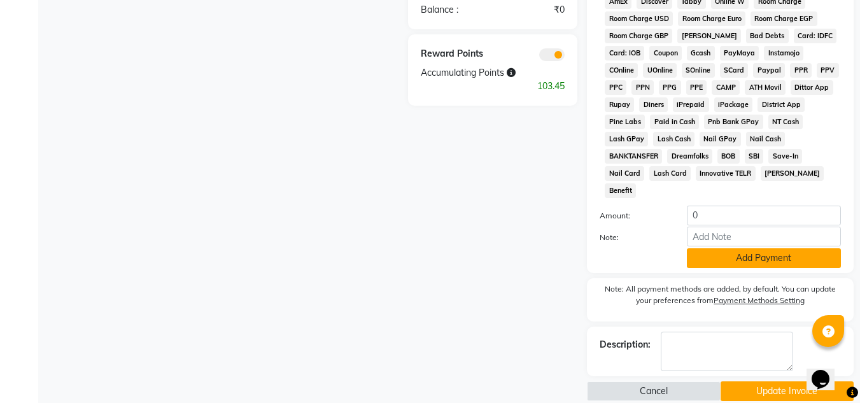
click at [753, 248] on button "Add Payment" at bounding box center [764, 258] width 154 height 20
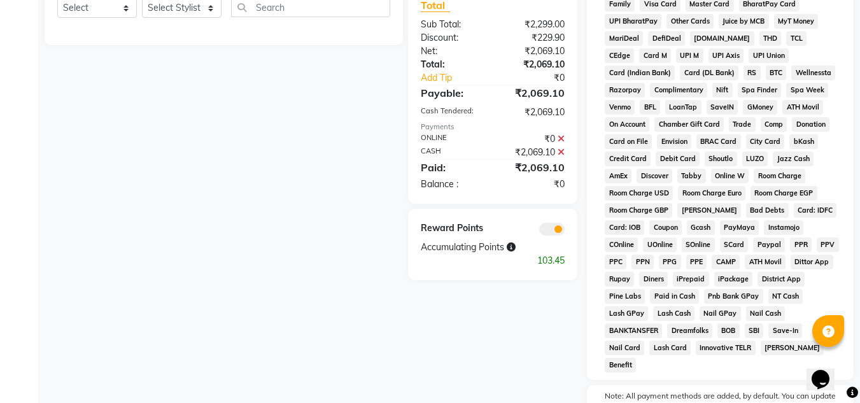
scroll to position [489, 0]
click at [563, 148] on icon at bounding box center [560, 152] width 7 height 9
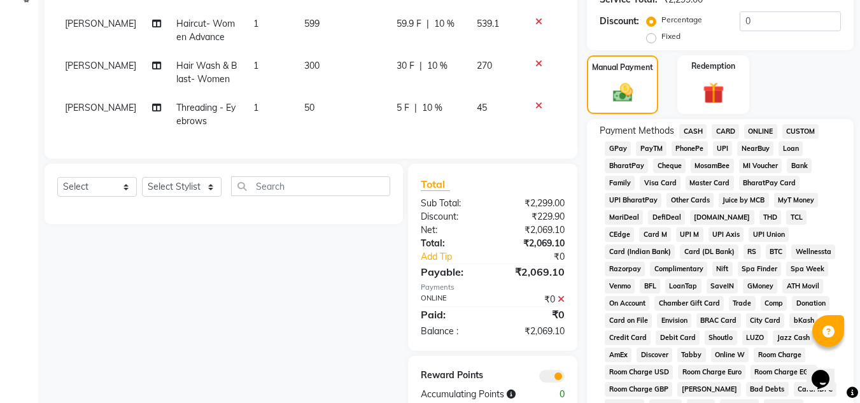
scroll to position [311, 0]
click at [760, 23] on input "0" at bounding box center [789, 22] width 101 height 20
type input "10"
click at [757, 129] on span "ONLINE" at bounding box center [760, 132] width 33 height 15
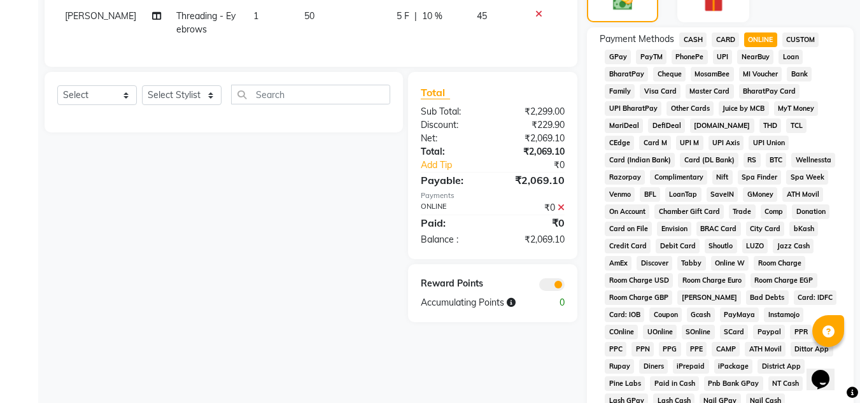
scroll to position [412, 0]
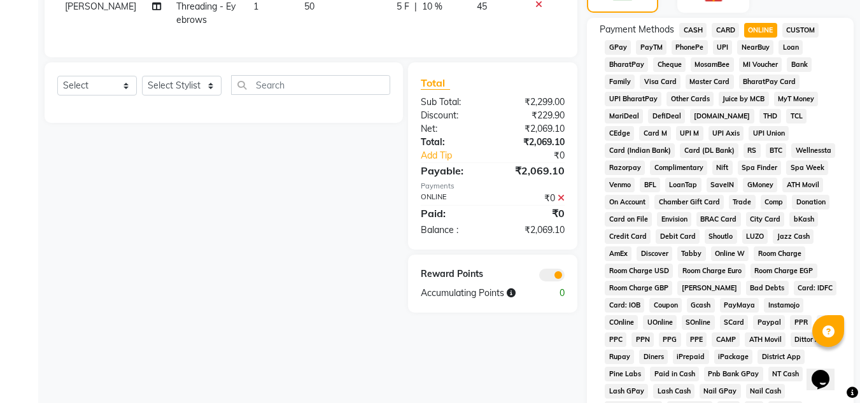
click at [561, 193] on icon at bounding box center [560, 197] width 7 height 9
click at [687, 28] on span "CASH" at bounding box center [692, 30] width 27 height 15
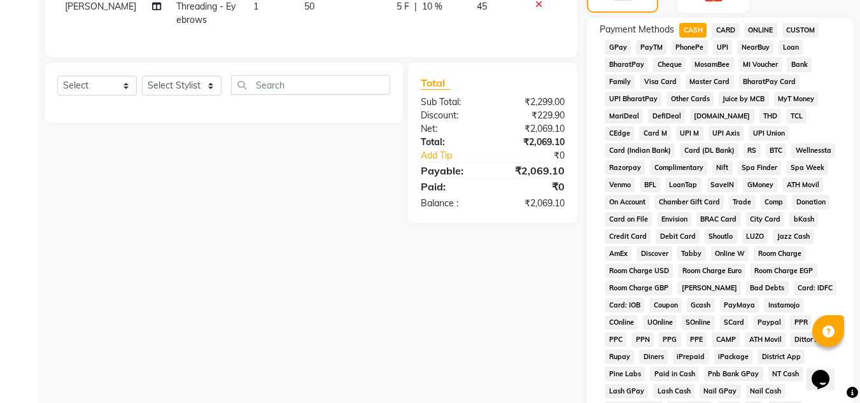
click at [758, 29] on span "ONLINE" at bounding box center [760, 30] width 33 height 15
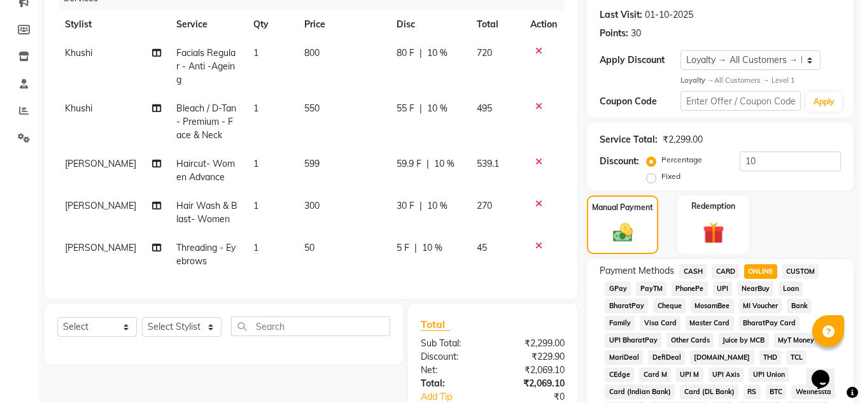
scroll to position [298, 0]
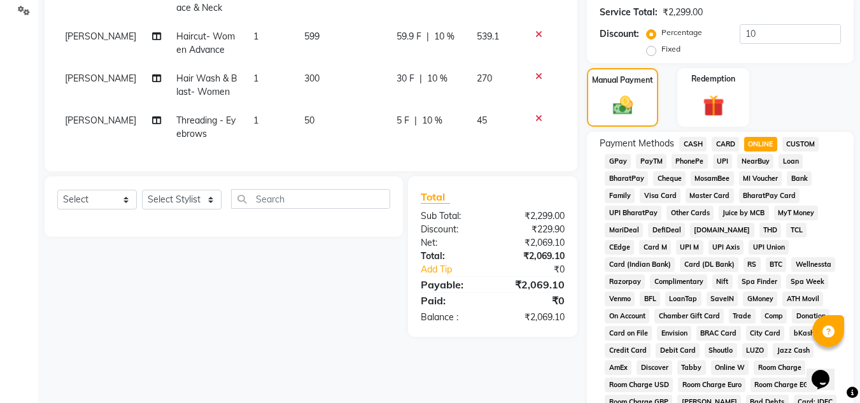
click at [692, 138] on span "CASH" at bounding box center [692, 144] width 27 height 15
click at [762, 143] on span "ONLINE" at bounding box center [760, 144] width 33 height 15
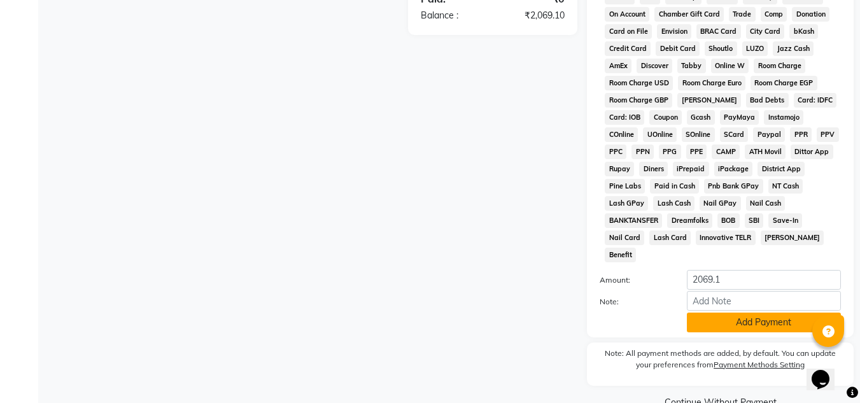
click at [729, 312] on button "Add Payment" at bounding box center [764, 322] width 154 height 20
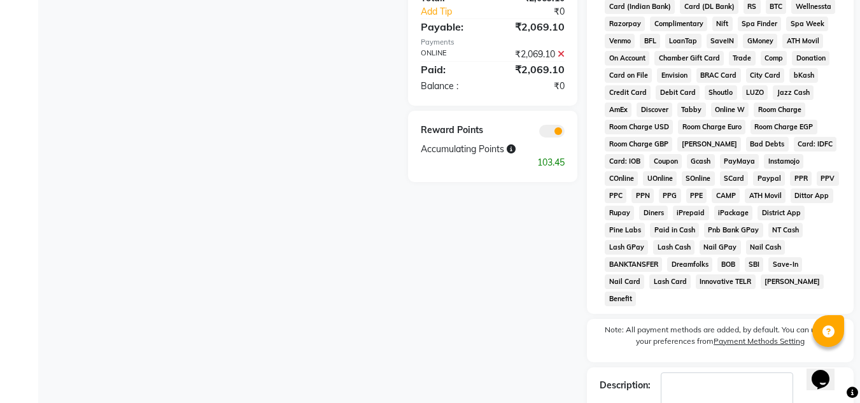
scroll to position [597, 0]
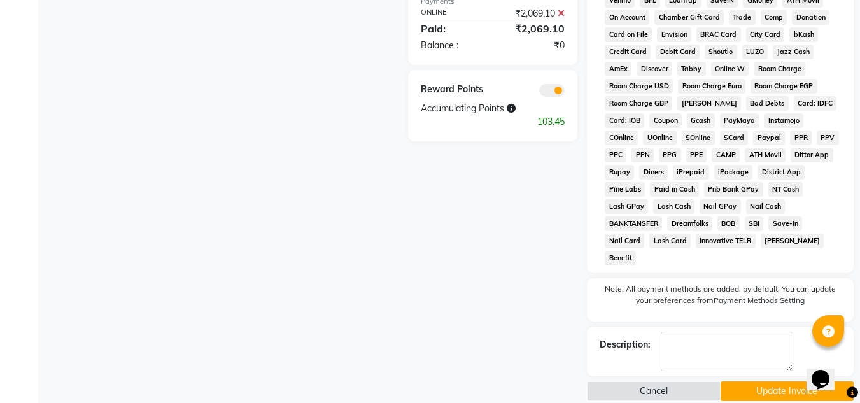
click at [774, 381] on button "Update Invoice" at bounding box center [786, 391] width 133 height 20
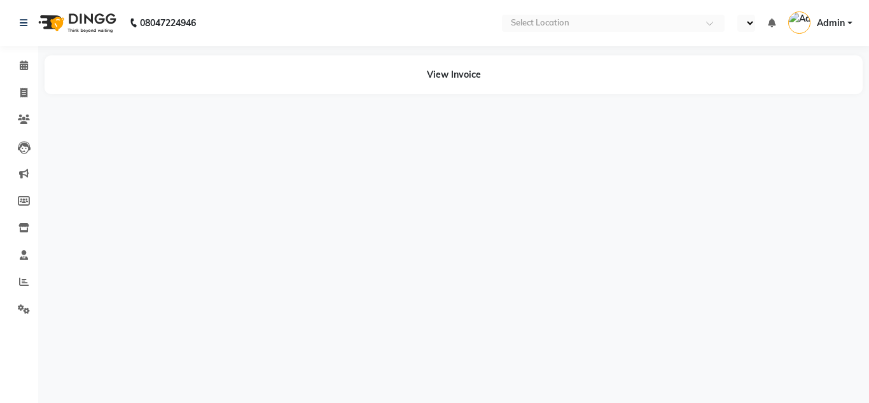
select select "en"
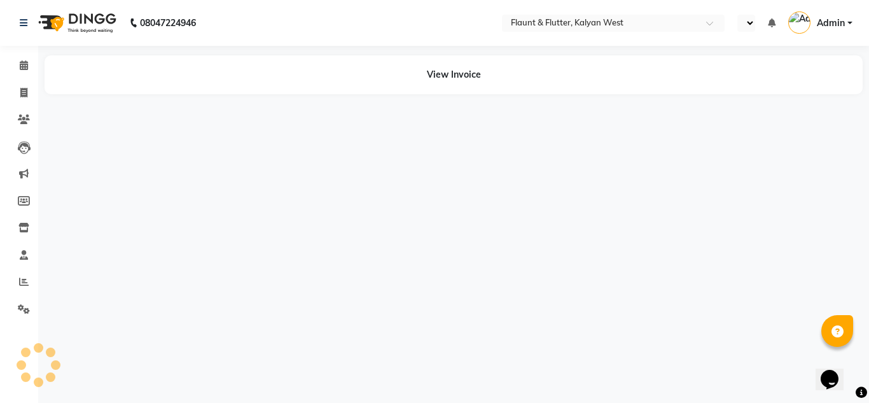
select select "en"
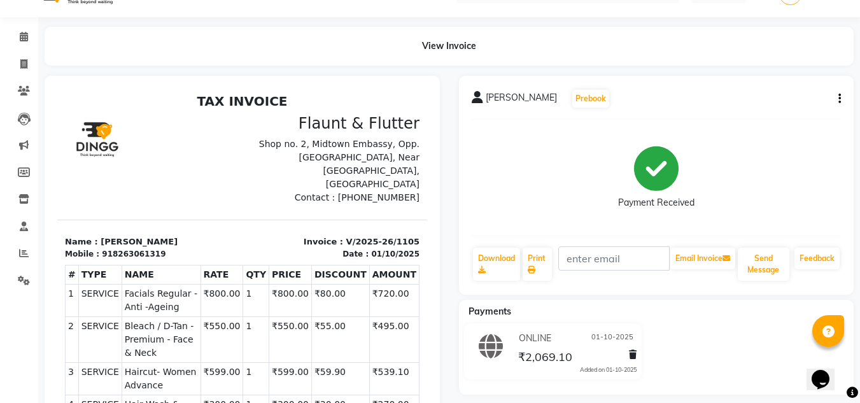
scroll to position [28, 0]
click at [841, 97] on div "[PERSON_NAME] Prebook Payment Received Download Print Email Invoice Send Messag…" at bounding box center [656, 185] width 395 height 219
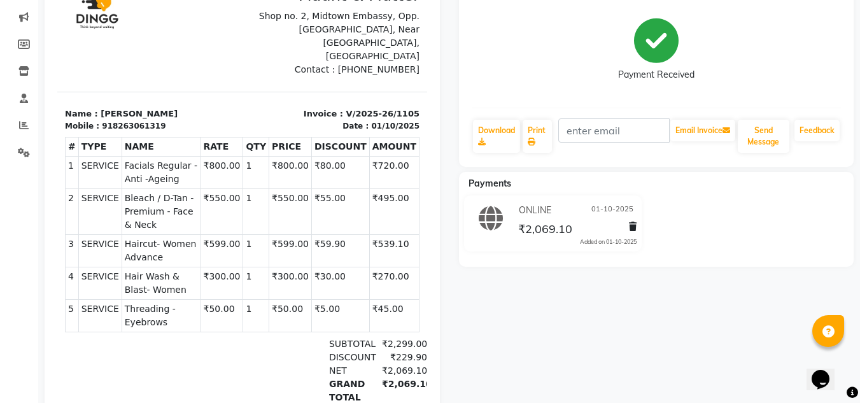
scroll to position [0, 0]
